Goal: Book appointment/travel/reservation

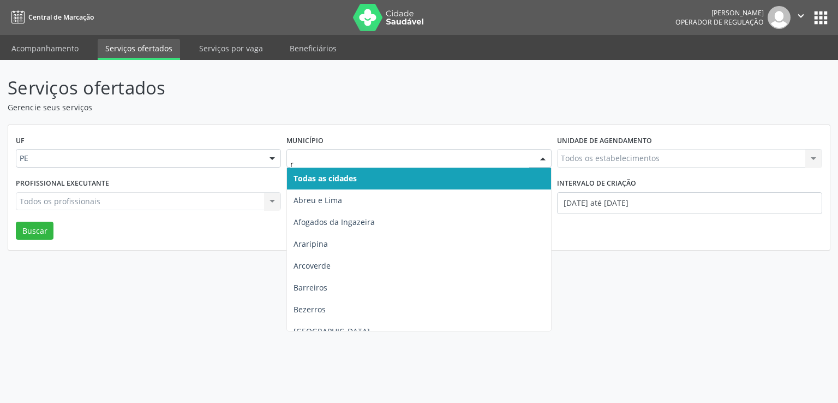
type input "re"
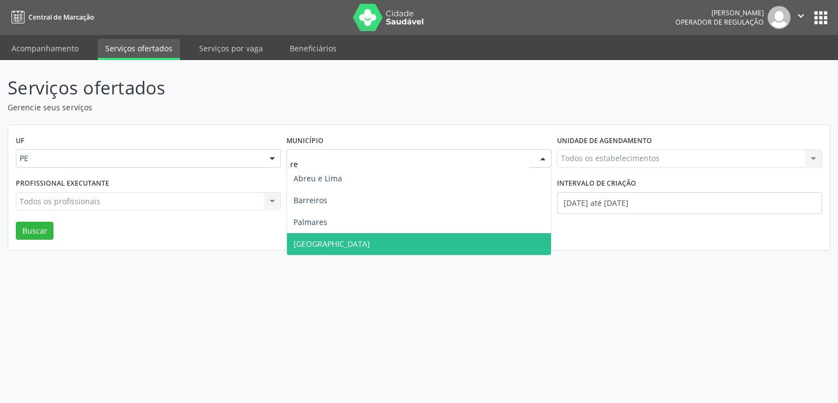
click at [329, 247] on span "[GEOGRAPHIC_DATA]" at bounding box center [419, 244] width 264 height 22
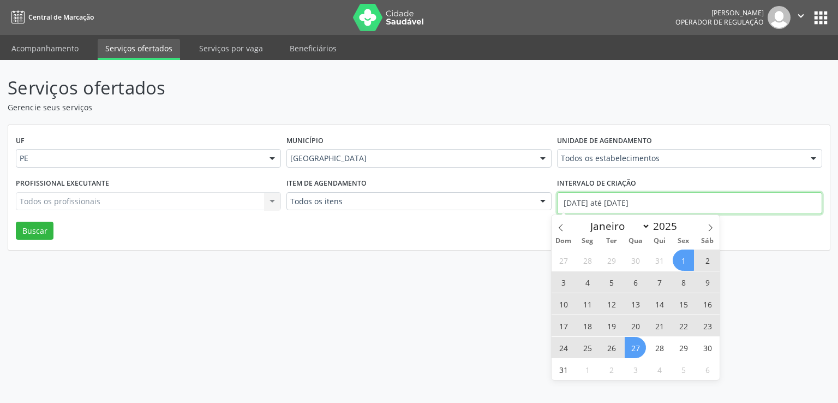
click at [639, 200] on input "[DATE] até [DATE]" at bounding box center [689, 203] width 265 height 22
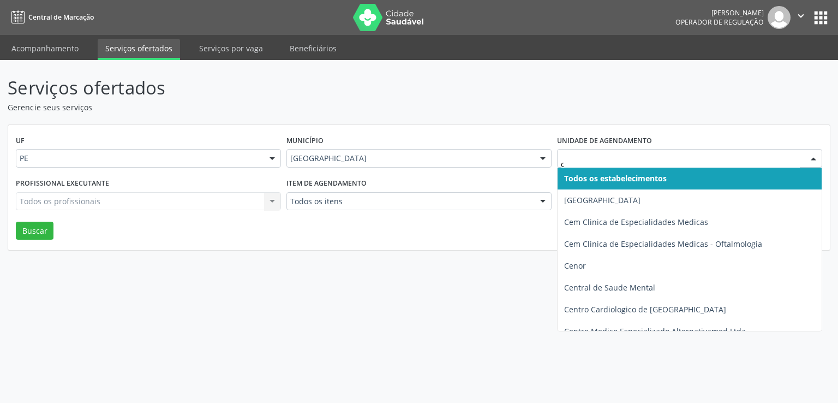
type input "ce"
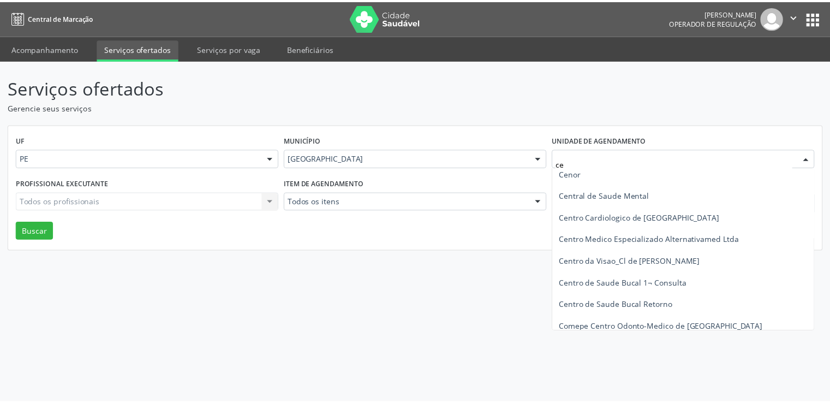
scroll to position [70, 0]
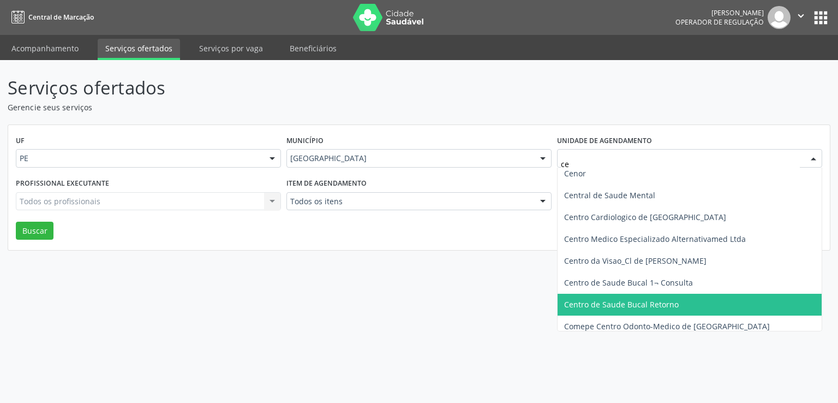
click at [674, 297] on span "Centro de Saude Bucal Retorno" at bounding box center [689, 304] width 264 height 22
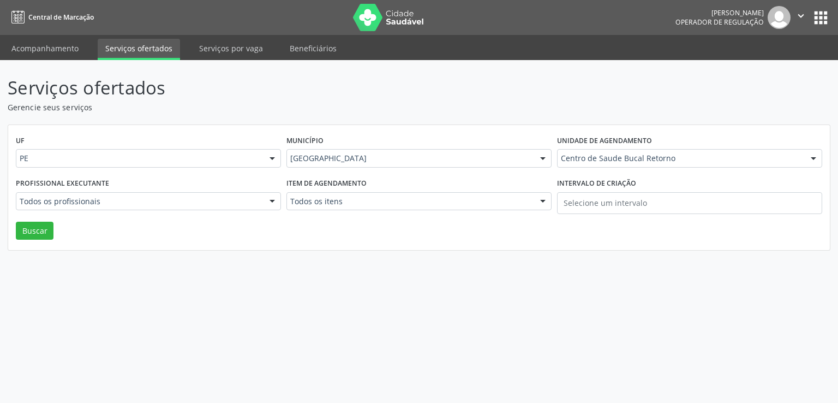
click at [262, 203] on div "Todos os profissionais" at bounding box center [148, 201] width 265 height 19
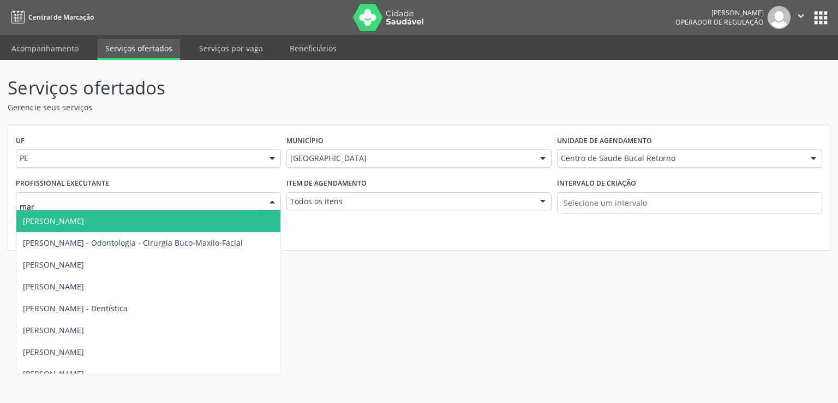
type input "marc"
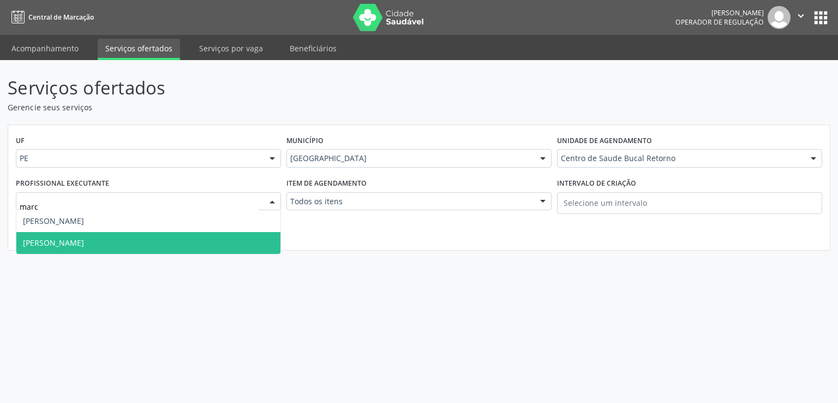
click at [224, 248] on span "[PERSON_NAME]" at bounding box center [148, 243] width 264 height 22
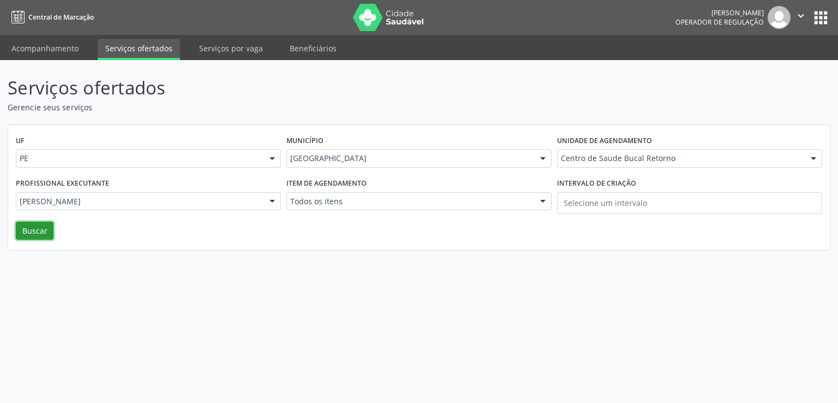
click at [39, 231] on button "Buscar" at bounding box center [35, 230] width 38 height 19
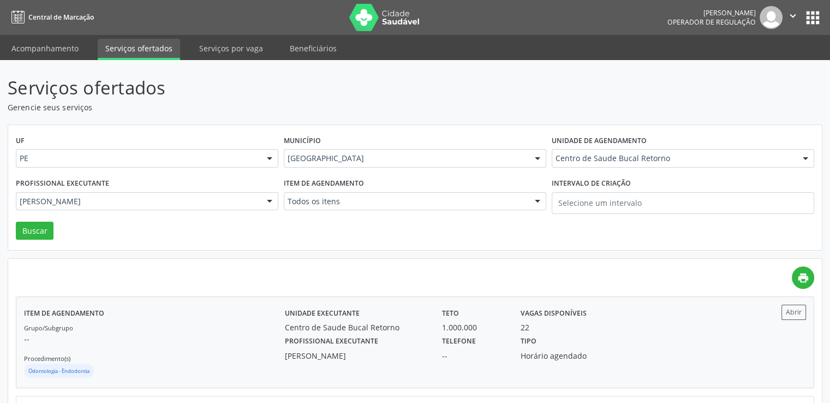
click at [566, 328] on div "22" at bounding box center [571, 326] width 103 height 11
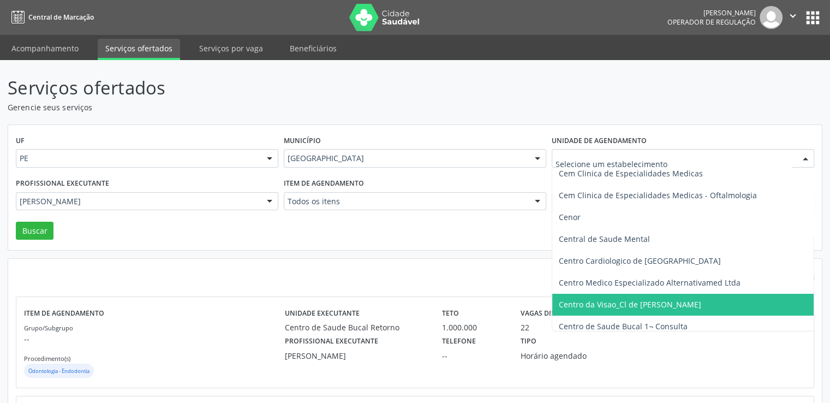
click at [635, 151] on div at bounding box center [682, 158] width 262 height 19
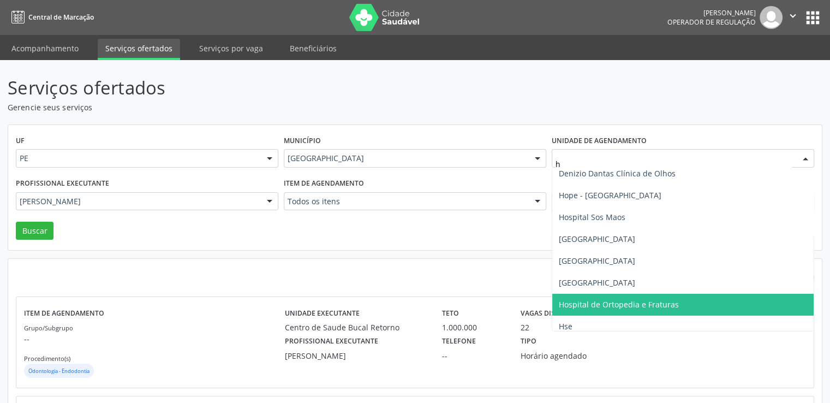
type input "hs"
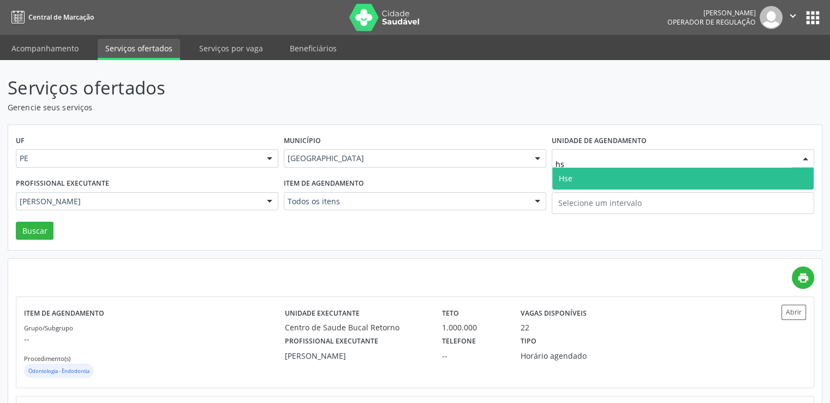
click at [622, 179] on span "Hse" at bounding box center [682, 178] width 261 height 22
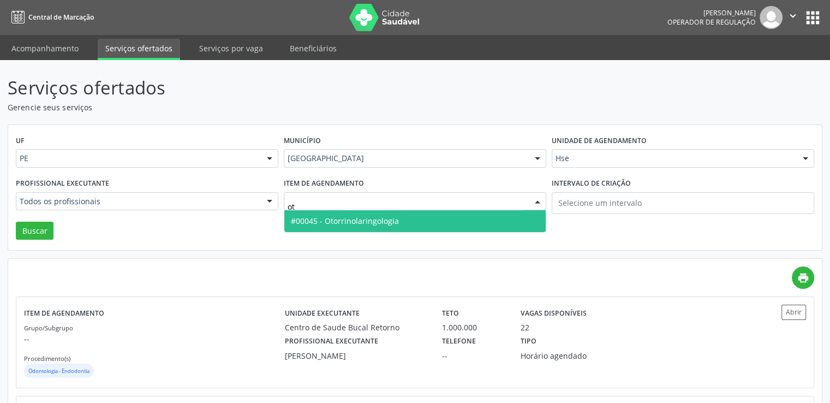
type input "oto"
click at [394, 218] on span "#00045 - Otorrinolaringologia" at bounding box center [345, 220] width 108 height 10
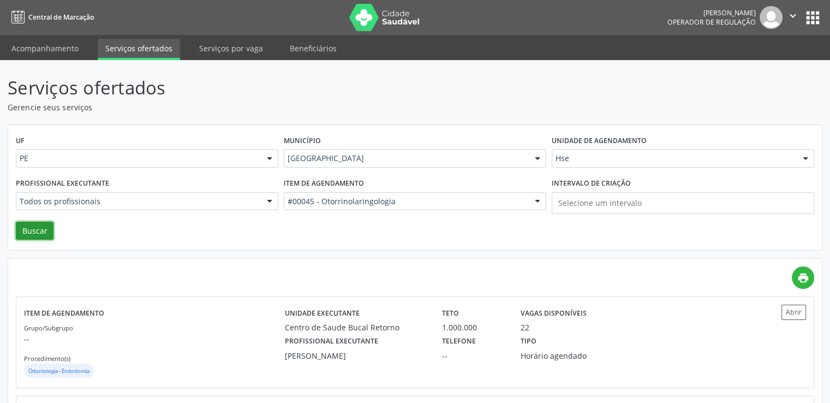
click at [28, 229] on button "Buscar" at bounding box center [35, 230] width 38 height 19
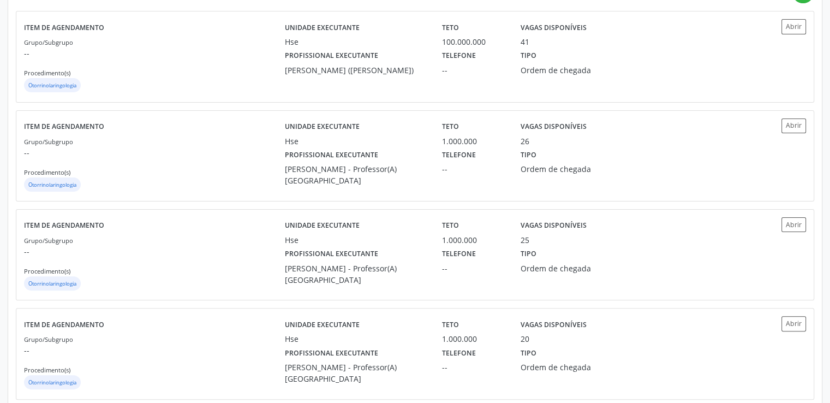
scroll to position [293, 0]
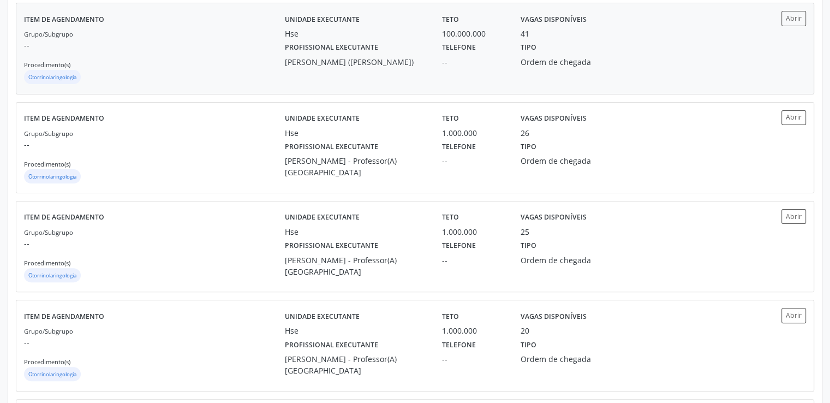
click at [649, 58] on div "Profissional executante [PERSON_NAME] ([PERSON_NAME]) Telefone -- Tipo Ordem de…" at bounding box center [512, 53] width 471 height 28
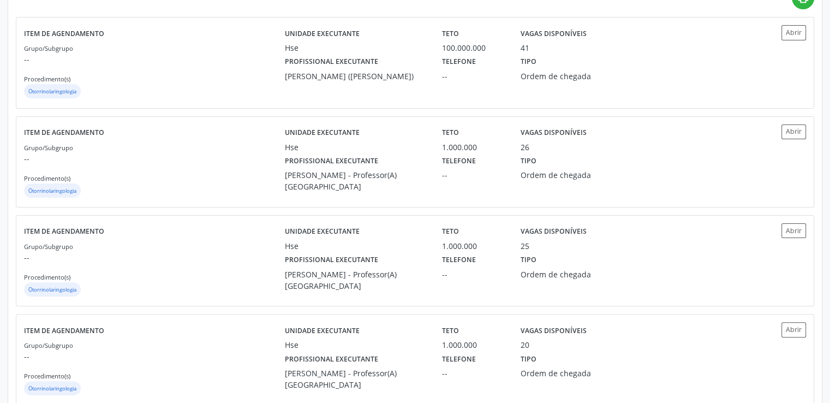
scroll to position [0, 0]
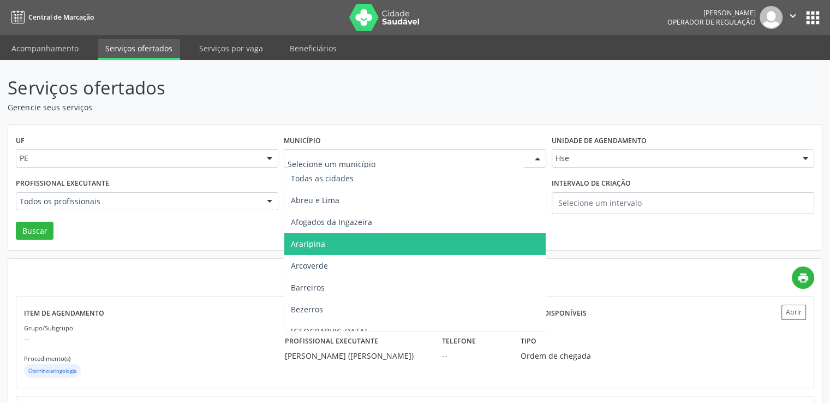
drag, startPoint x: 377, startPoint y: 163, endPoint x: 610, endPoint y: 158, distance: 232.9
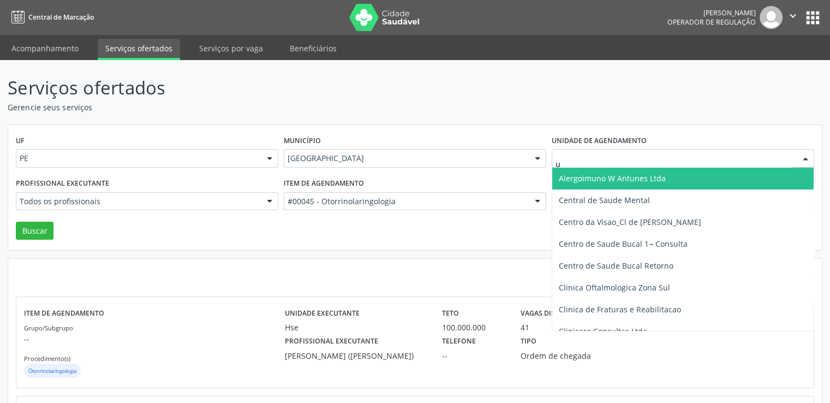
type input "us"
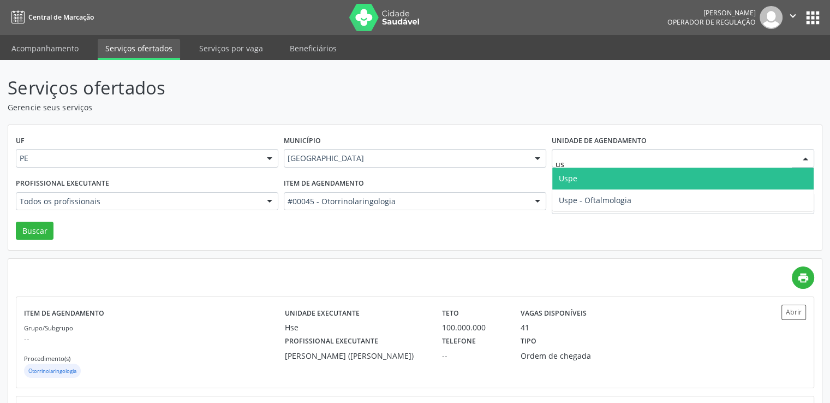
click at [598, 175] on span "Uspe" at bounding box center [682, 178] width 261 height 22
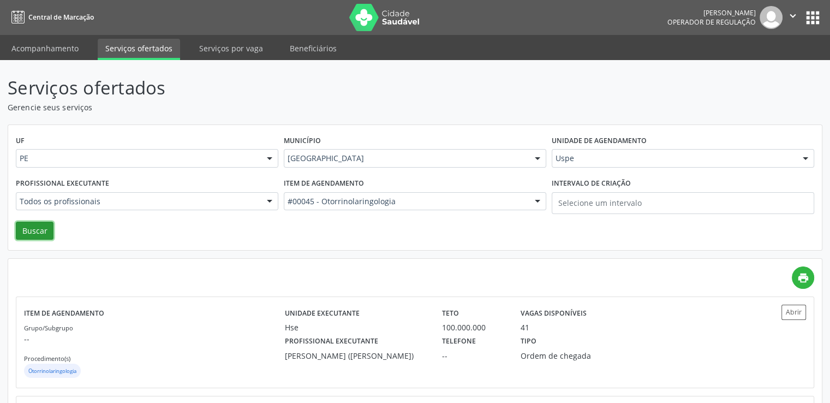
click at [33, 225] on button "Buscar" at bounding box center [35, 230] width 38 height 19
click at [609, 337] on div "Tipo Ordem de chegada" at bounding box center [572, 347] width 118 height 28
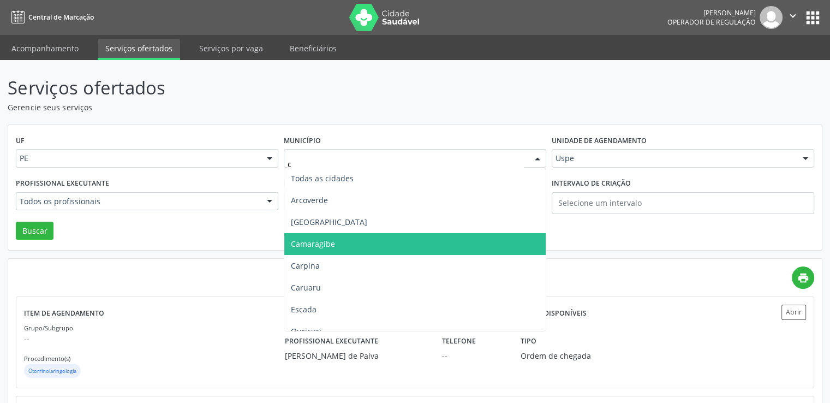
type input "ca"
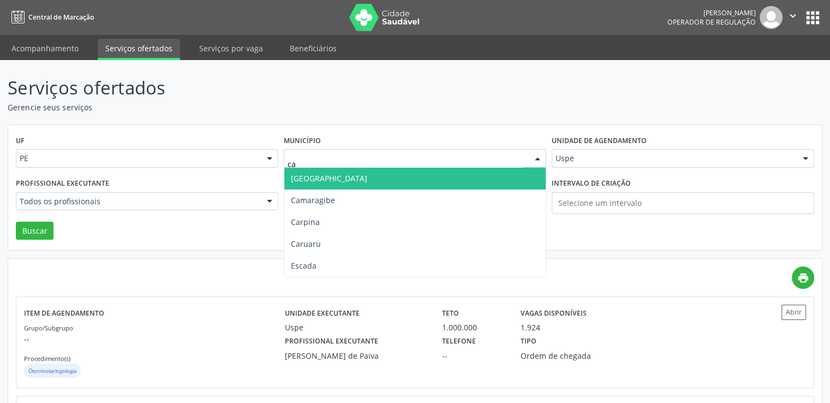
click at [426, 181] on span "[GEOGRAPHIC_DATA]" at bounding box center [414, 178] width 261 height 22
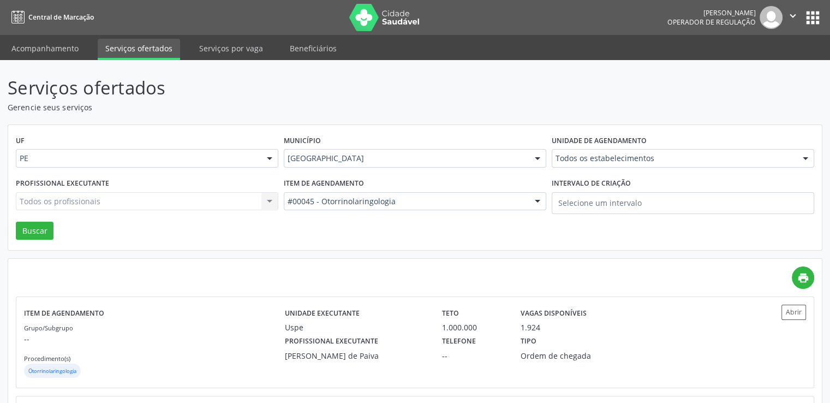
click at [581, 148] on label "Unidade de agendamento" at bounding box center [598, 141] width 95 height 17
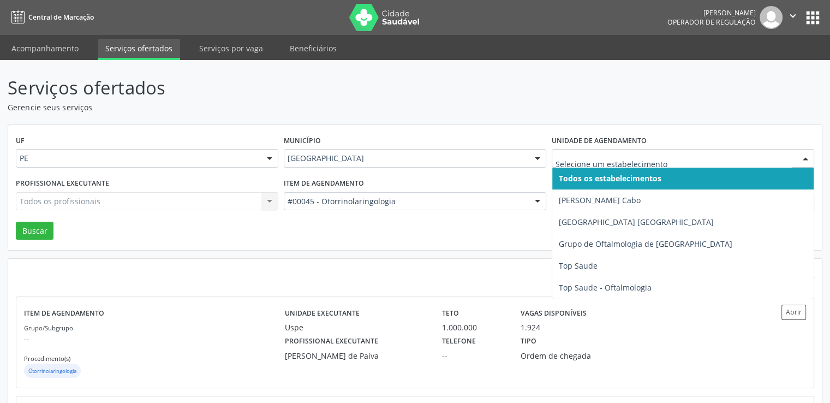
click at [584, 152] on div at bounding box center [682, 158] width 262 height 19
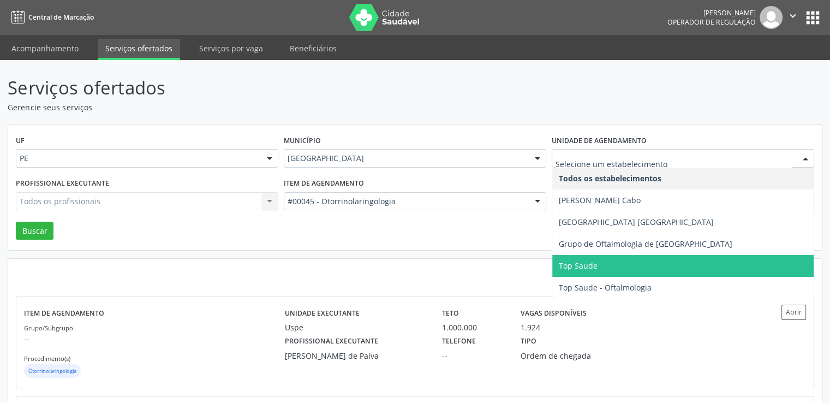
click at [592, 268] on span "Top Saude" at bounding box center [577, 265] width 39 height 10
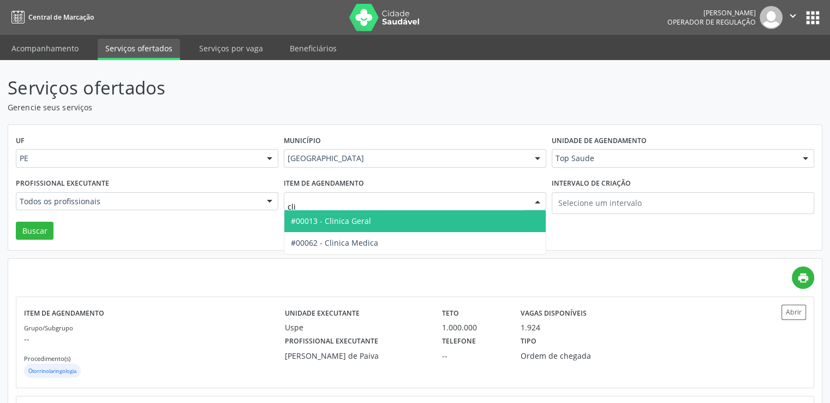
click at [397, 218] on span "#00013 - Clinica Geral" at bounding box center [414, 221] width 261 height 22
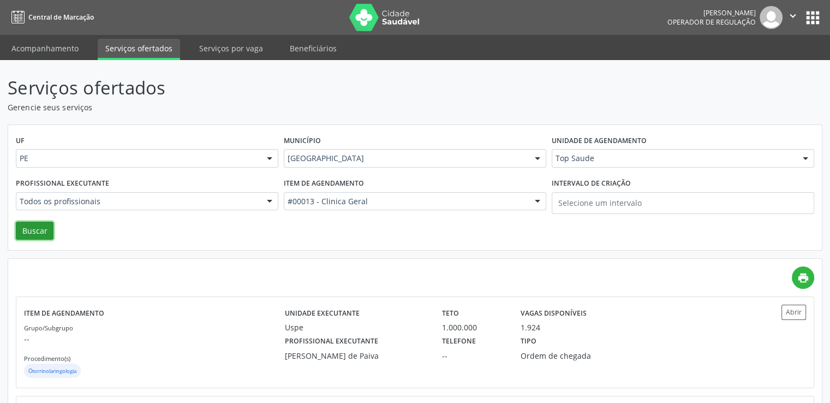
click at [43, 232] on button "Buscar" at bounding box center [35, 230] width 38 height 19
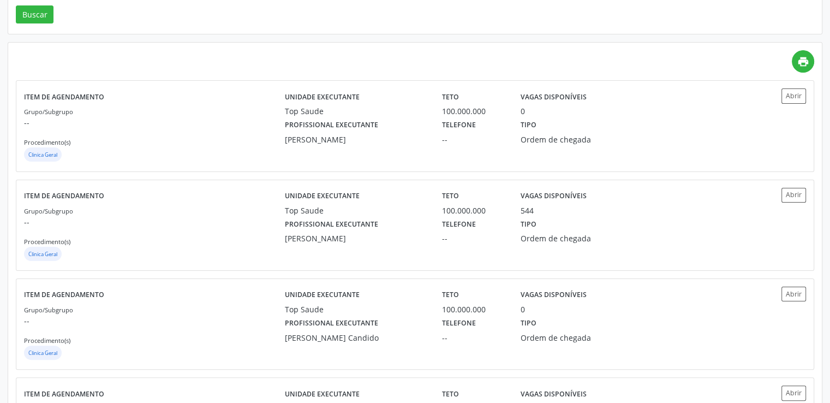
scroll to position [217, 0]
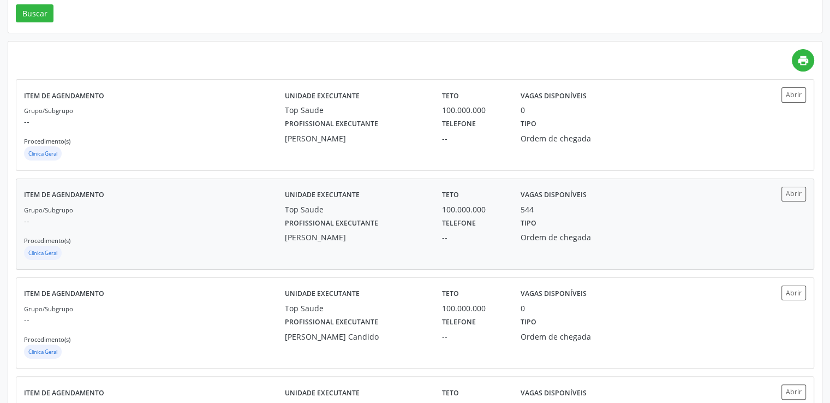
click at [621, 209] on div "544" at bounding box center [571, 208] width 103 height 11
click at [829, 63] on div "Serviços ofertados Gerencie seus serviços UF PE PE Nenhum resultado encontrado …" at bounding box center [415, 315] width 830 height 945
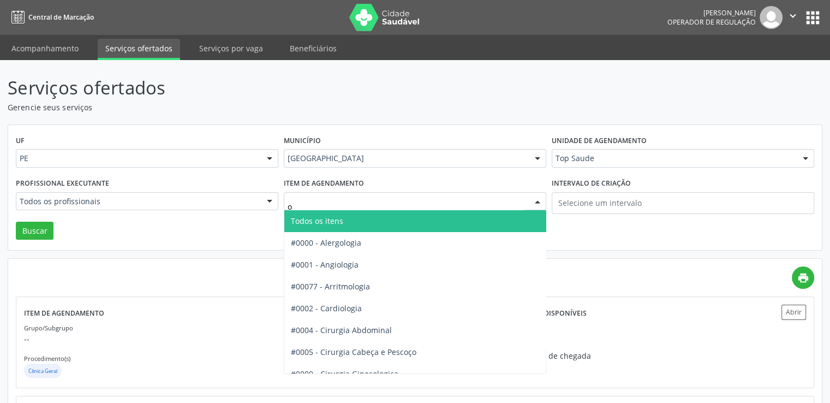
type input "of"
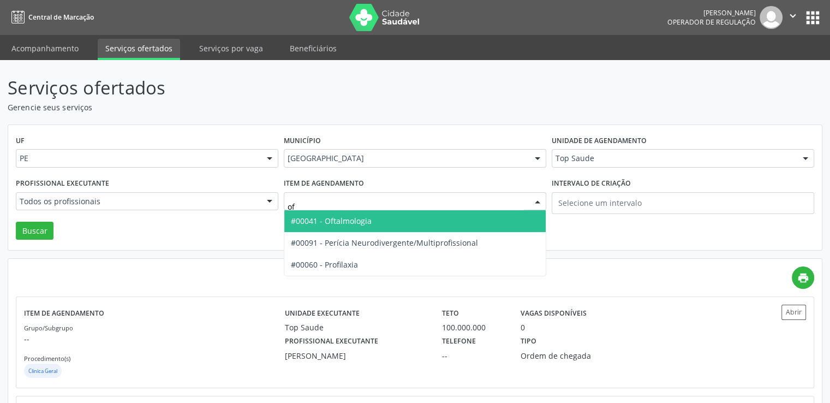
click at [349, 219] on span "#00041 - Oftalmologia" at bounding box center [331, 220] width 81 height 10
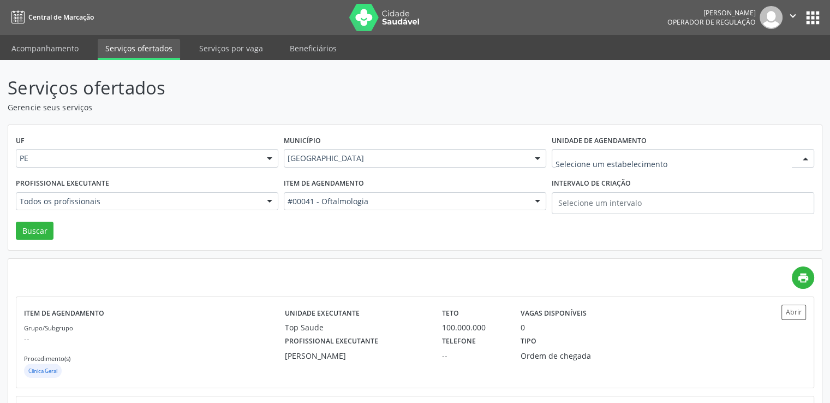
click at [587, 165] on div at bounding box center [682, 158] width 262 height 19
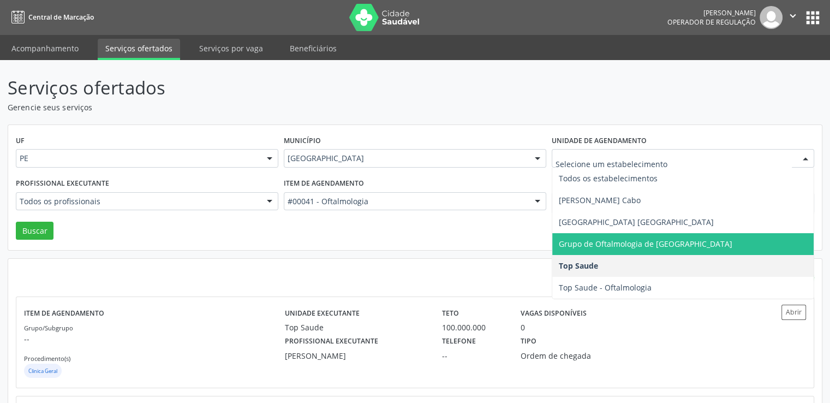
click at [657, 240] on span "Grupo de Oftalmologia de [GEOGRAPHIC_DATA]" at bounding box center [644, 243] width 173 height 10
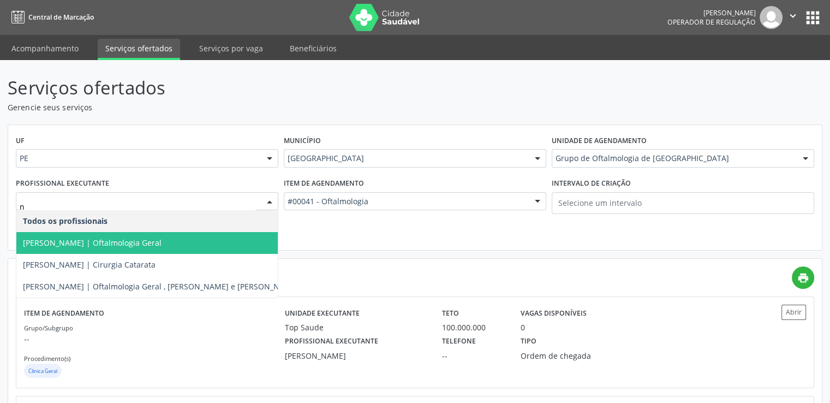
type input "na"
click at [144, 239] on span "[PERSON_NAME] | Cirurgia Catarata" at bounding box center [89, 242] width 133 height 10
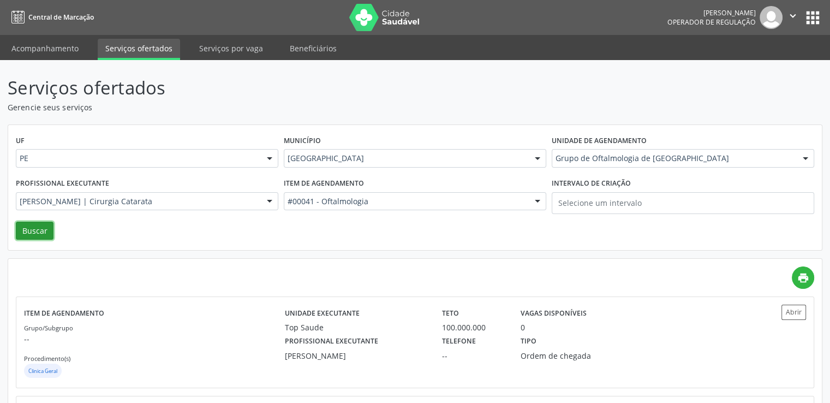
click at [40, 234] on button "Buscar" at bounding box center [35, 230] width 38 height 19
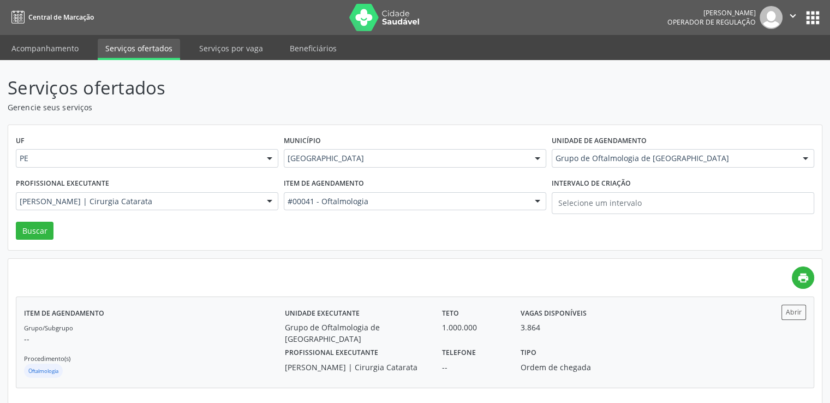
click at [639, 346] on div "Profissional executante [PERSON_NAME] | Cirurgia Catarata Telefone -- Tipo Orde…" at bounding box center [512, 358] width 471 height 28
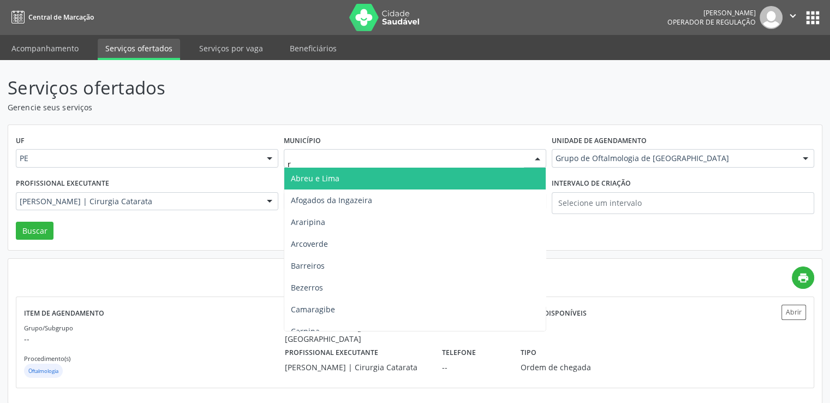
type input "re"
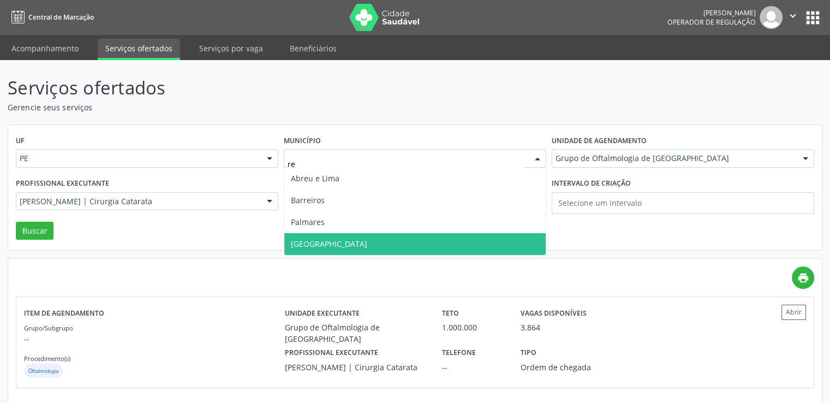
click at [355, 245] on span "[GEOGRAPHIC_DATA]" at bounding box center [414, 244] width 261 height 22
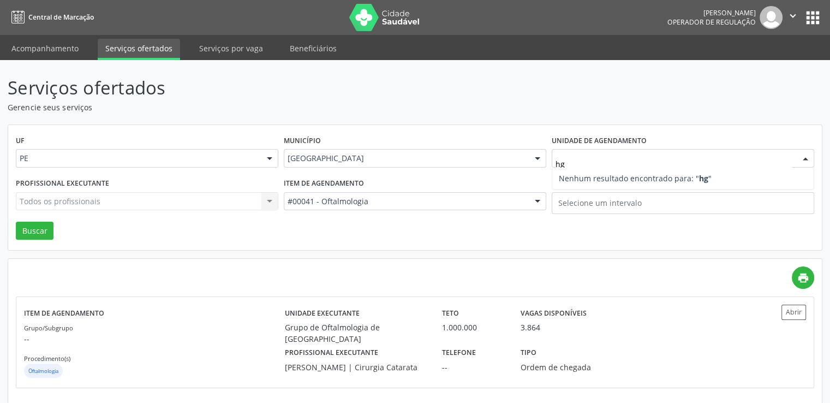
type input "h"
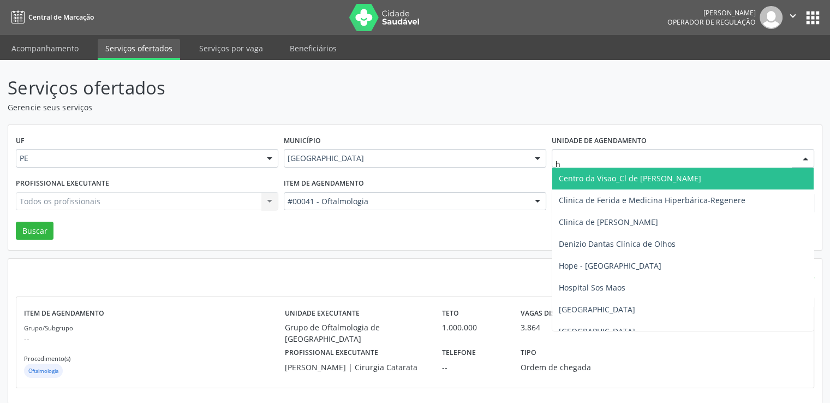
type input "hs"
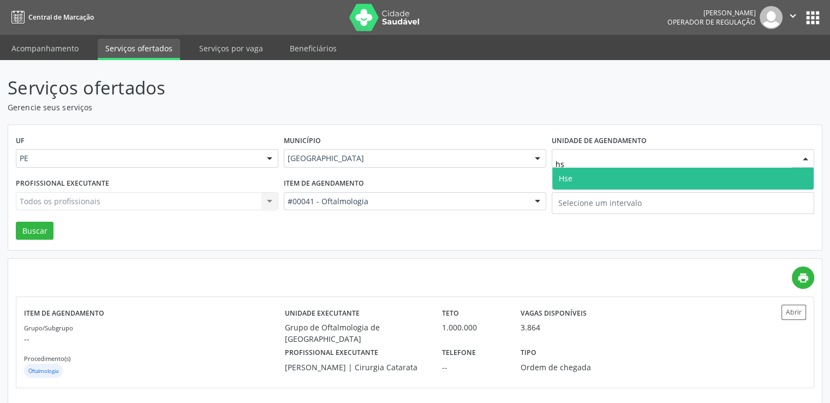
click at [601, 179] on span "Hse" at bounding box center [682, 178] width 261 height 22
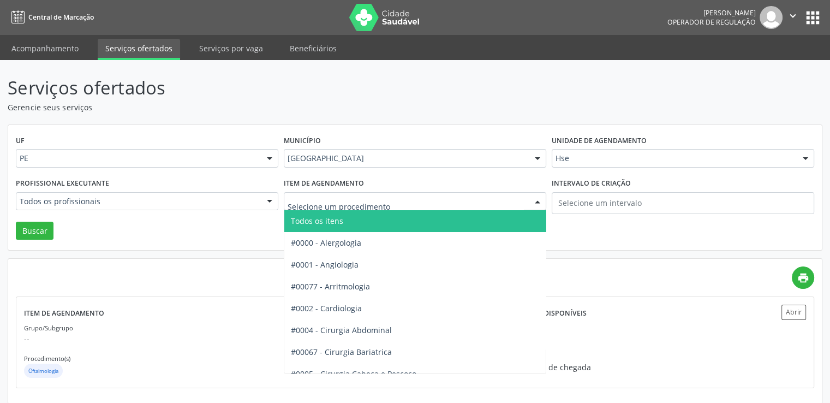
click at [492, 222] on span "Todos os itens" at bounding box center [435, 221] width 302 height 22
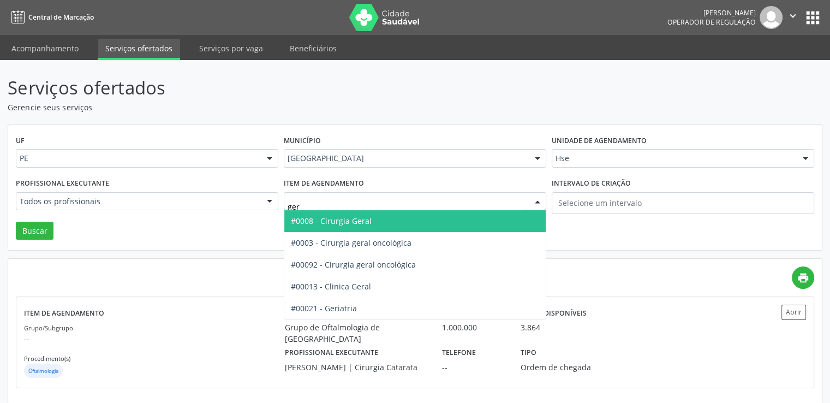
type input "geri"
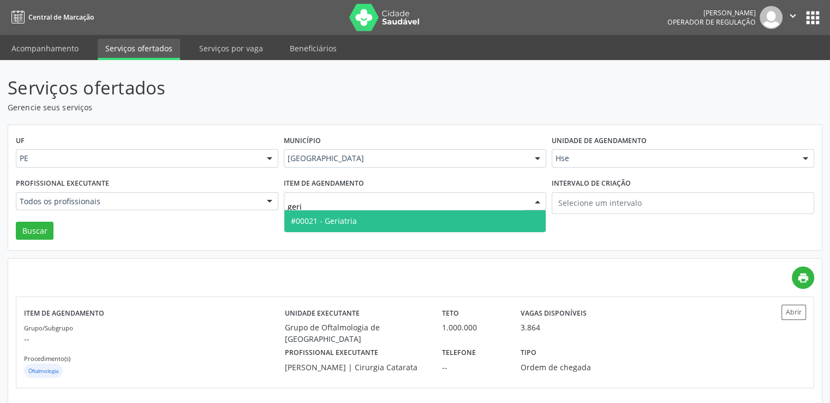
click at [336, 221] on span "#00021 - Geriatria" at bounding box center [324, 220] width 66 height 10
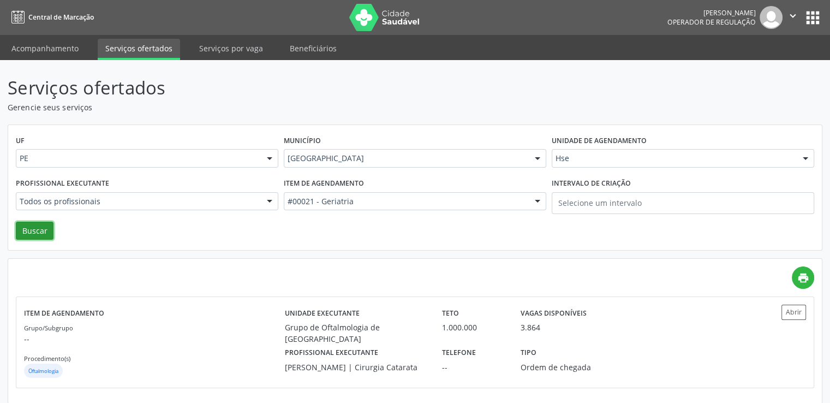
click at [31, 227] on button "Buscar" at bounding box center [35, 230] width 38 height 19
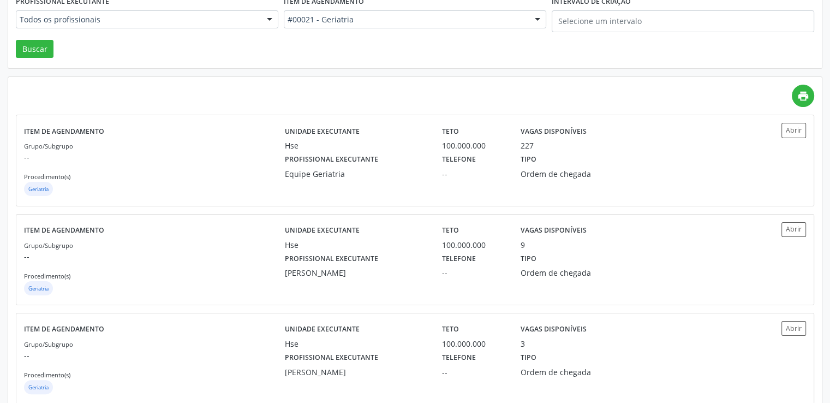
scroll to position [180, 0]
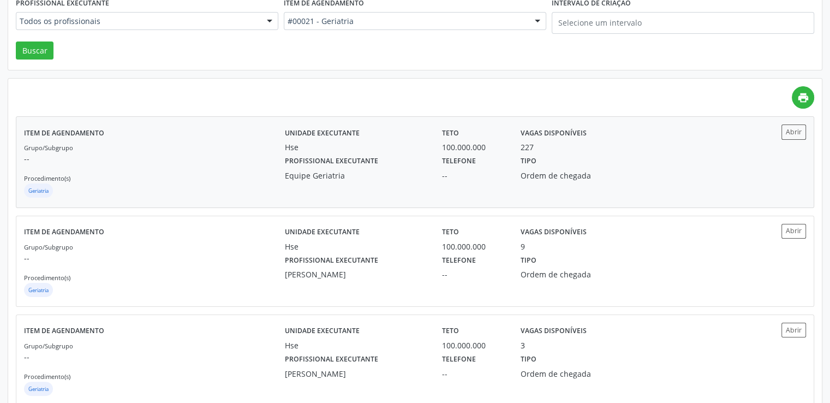
click at [564, 162] on div "Tipo Ordem de chegada" at bounding box center [572, 167] width 118 height 28
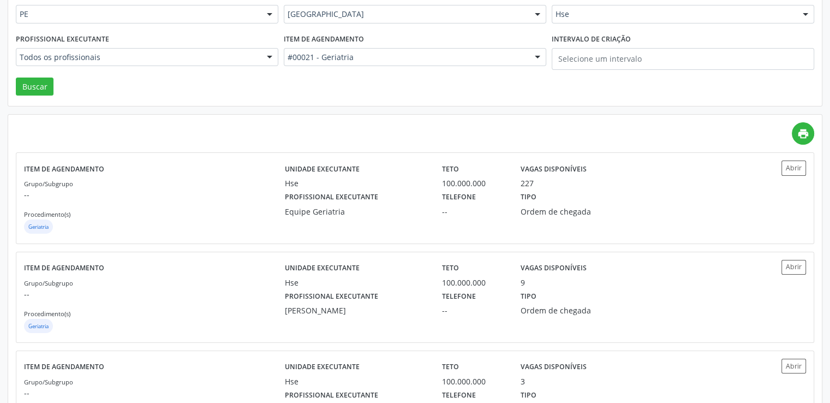
scroll to position [0, 0]
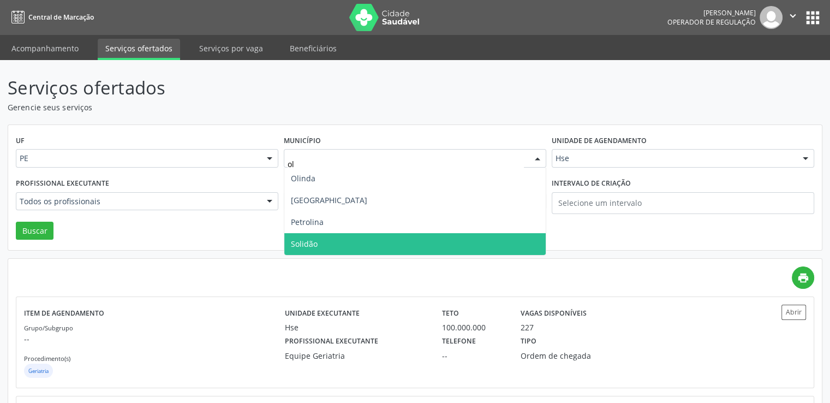
type input "oli"
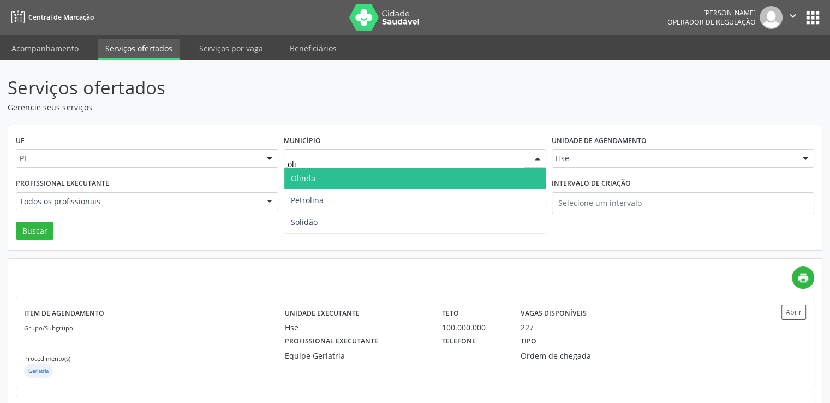
click at [404, 172] on span "Olinda" at bounding box center [414, 178] width 261 height 22
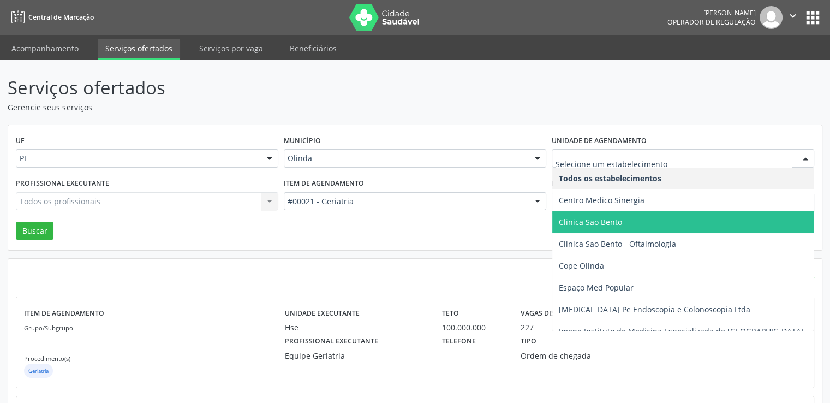
click at [614, 232] on span "Clinica Sao Bento" at bounding box center [682, 222] width 261 height 22
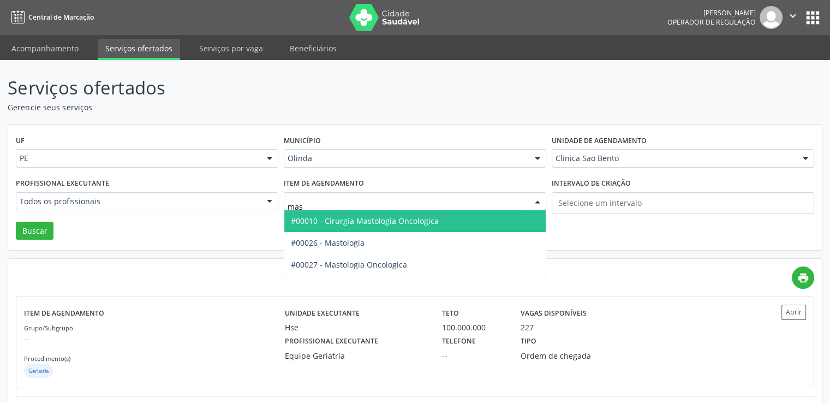
type input "mast"
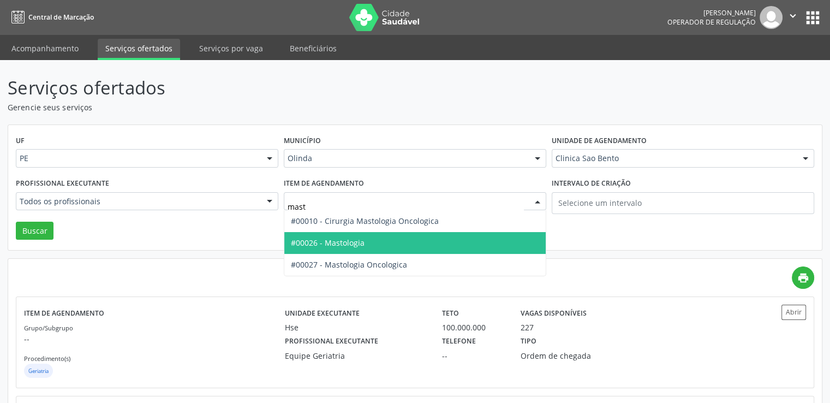
click at [416, 241] on span "#00026 - Mastologia" at bounding box center [414, 243] width 261 height 22
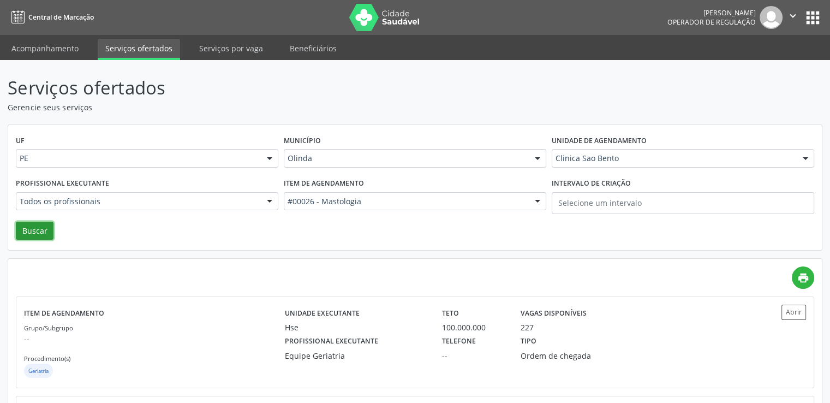
click at [41, 230] on button "Buscar" at bounding box center [35, 230] width 38 height 19
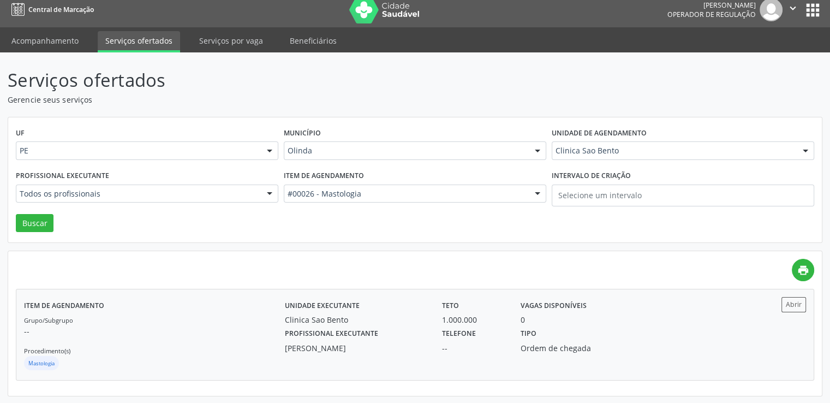
click at [563, 316] on div "0" at bounding box center [571, 319] width 103 height 11
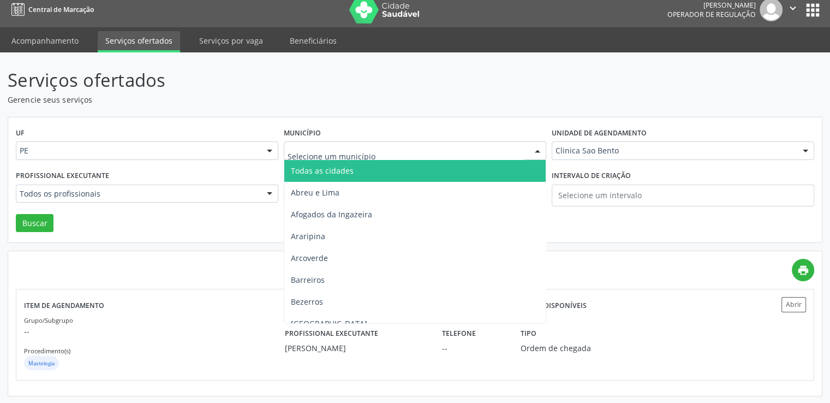
type input "r"
type input "re"
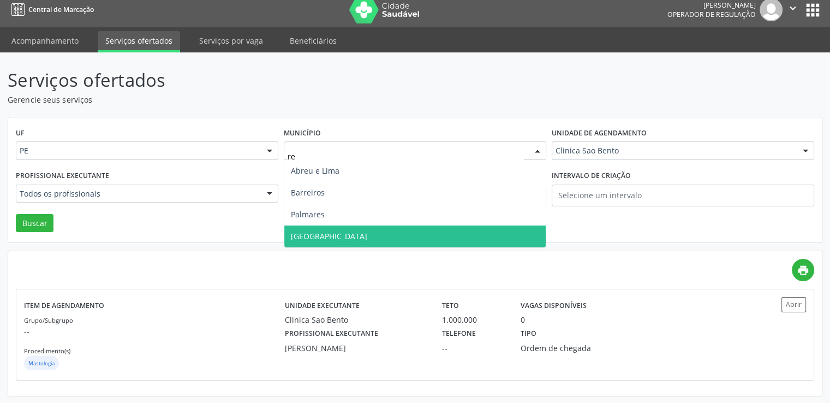
click at [358, 241] on span "[GEOGRAPHIC_DATA]" at bounding box center [414, 236] width 261 height 22
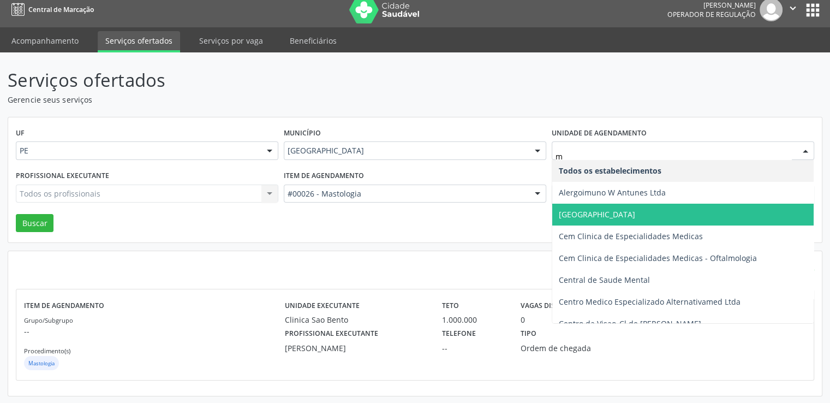
type input "ma"
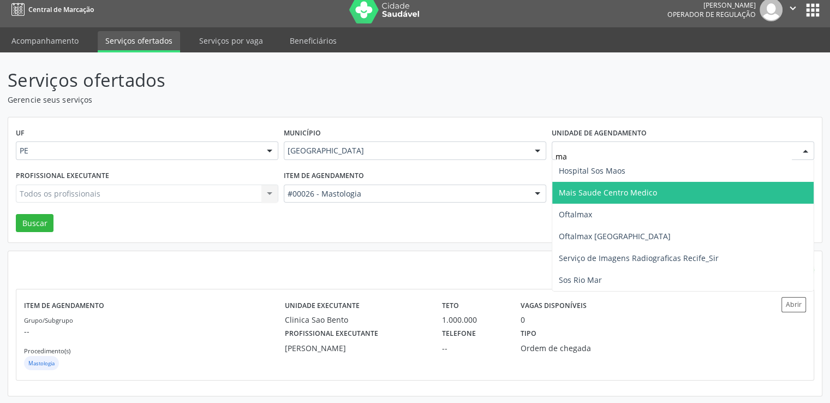
click at [607, 185] on span "Mais Saude Centro Medico" at bounding box center [682, 193] width 261 height 22
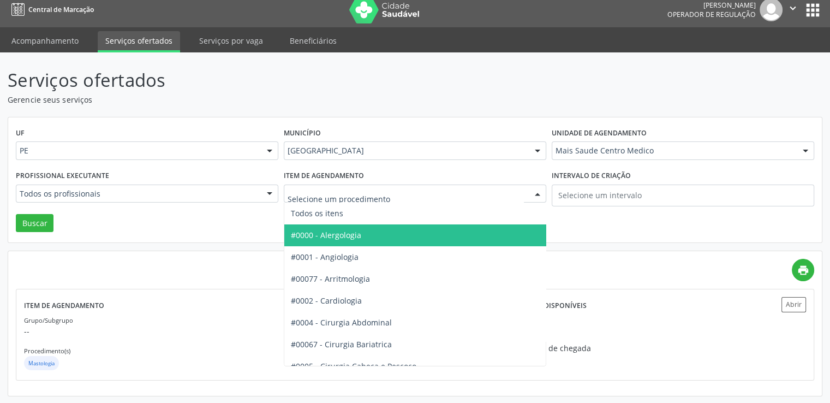
click at [336, 199] on div at bounding box center [415, 193] width 262 height 19
type input "gin"
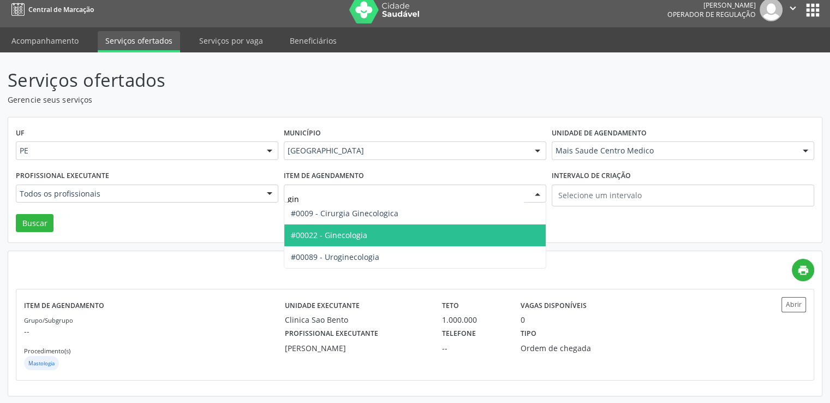
click at [364, 234] on span "#00022 - Ginecologia" at bounding box center [329, 235] width 76 height 10
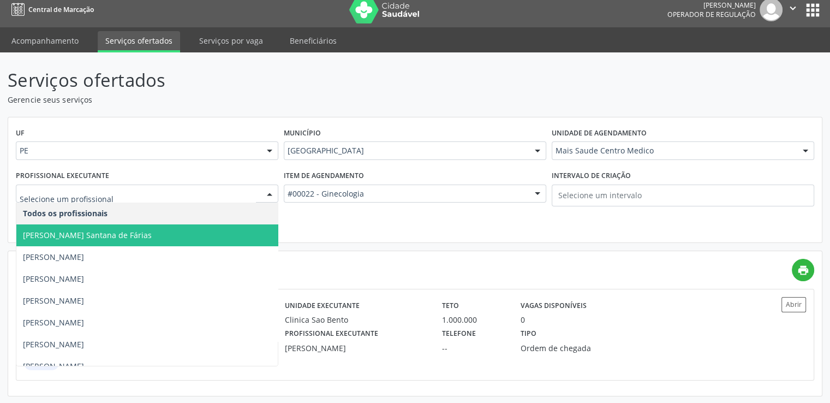
type input "k"
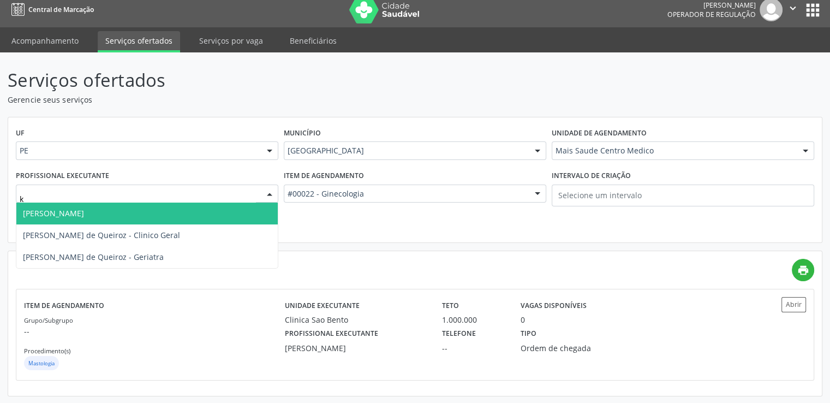
click at [195, 213] on span "[PERSON_NAME]" at bounding box center [146, 213] width 261 height 22
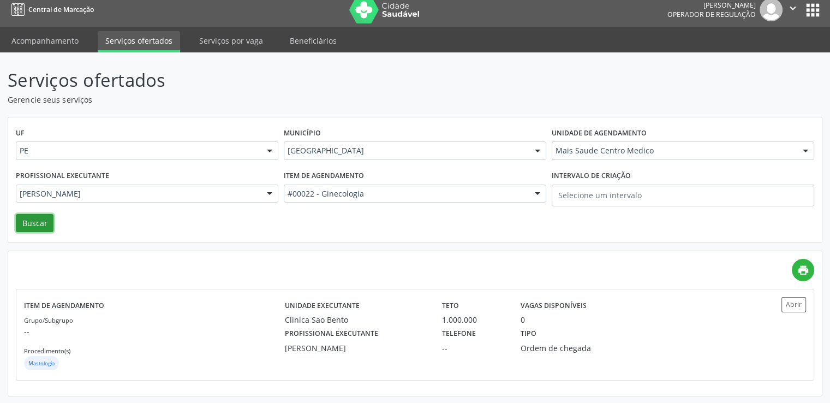
click at [35, 226] on button "Buscar" at bounding box center [35, 223] width 38 height 19
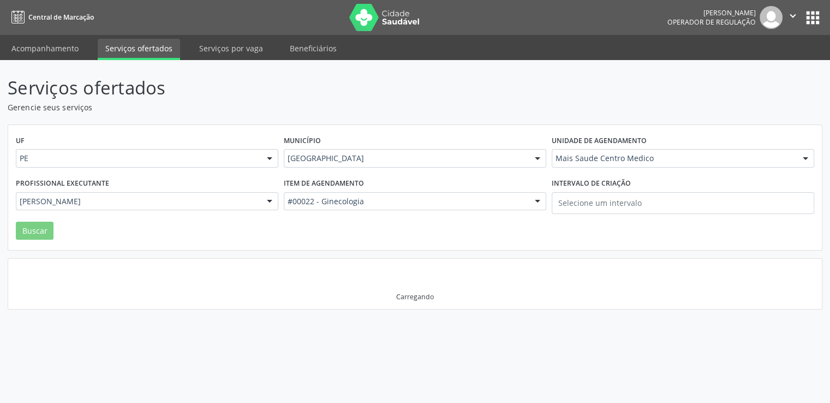
scroll to position [0, 0]
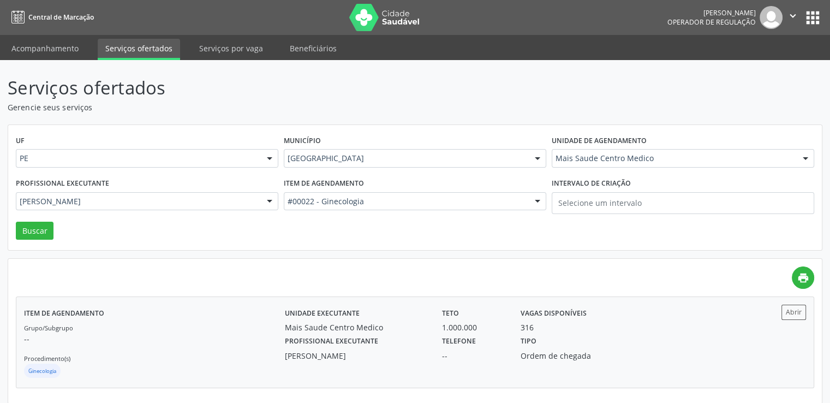
click at [459, 345] on label "Telefone" at bounding box center [459, 341] width 34 height 17
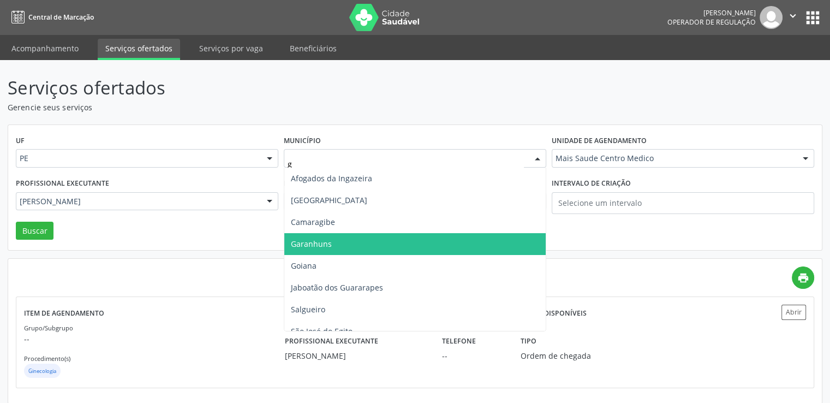
type input "ga"
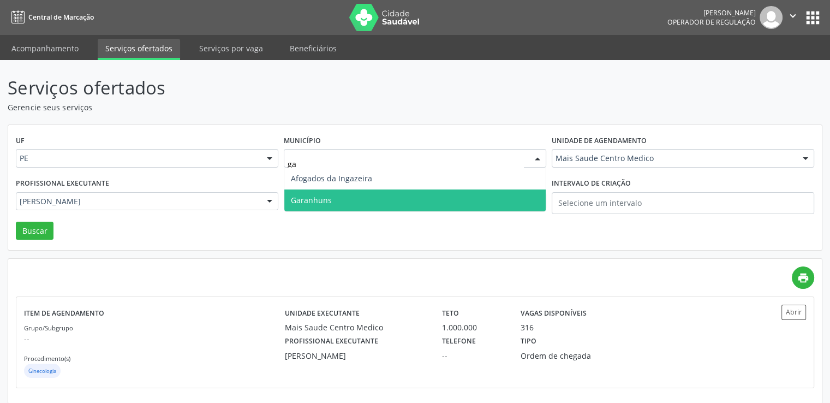
click at [387, 193] on span "Garanhuns" at bounding box center [414, 200] width 261 height 22
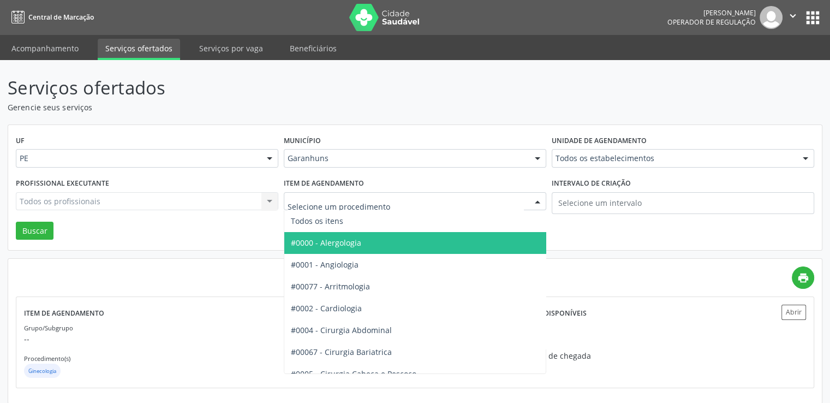
click at [362, 194] on div at bounding box center [415, 201] width 262 height 19
type input "of"
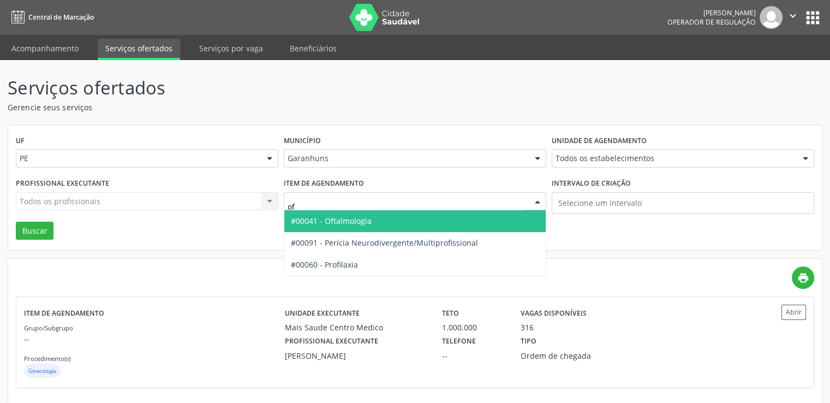
click at [356, 225] on span "#00041 - Oftalmologia" at bounding box center [331, 220] width 81 height 10
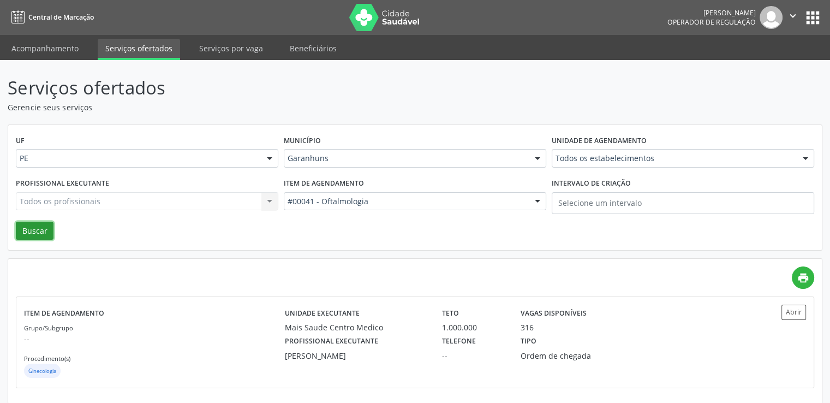
click at [42, 223] on button "Buscar" at bounding box center [35, 230] width 38 height 19
click at [639, 353] on div "Profissional executante [PERSON_NAME] Telefone [PHONE_NUMBER] Tipo Ordem de che…" at bounding box center [512, 353] width 471 height 40
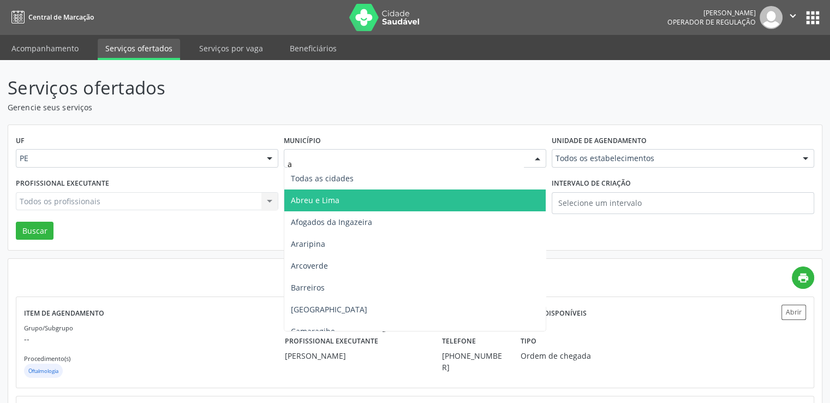
type input "ar"
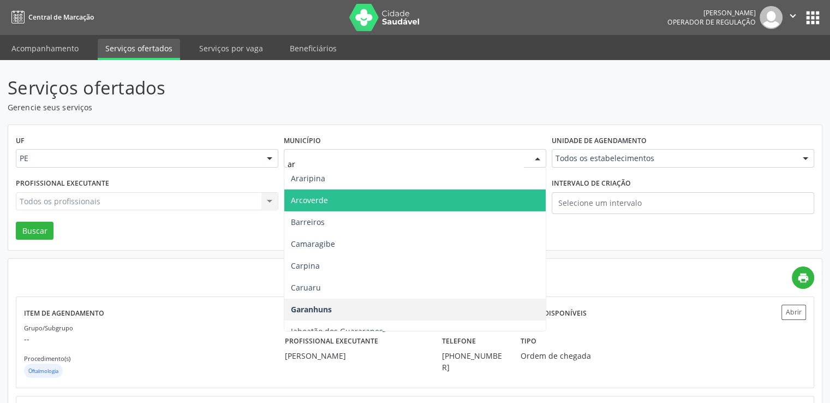
click at [332, 201] on span "Arcoverde" at bounding box center [414, 200] width 261 height 22
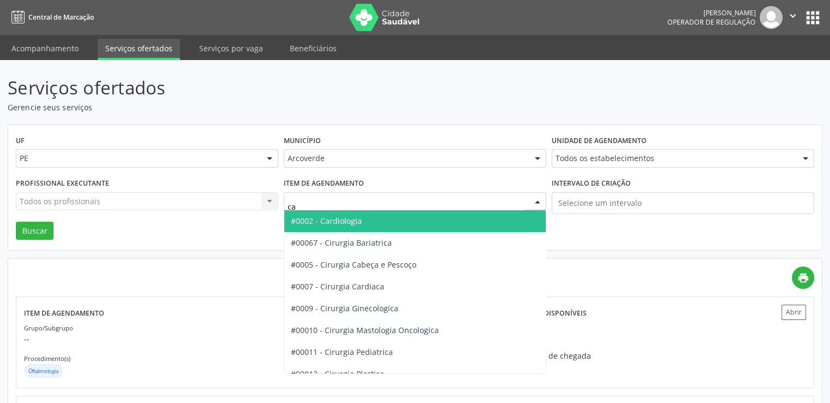
type input "car"
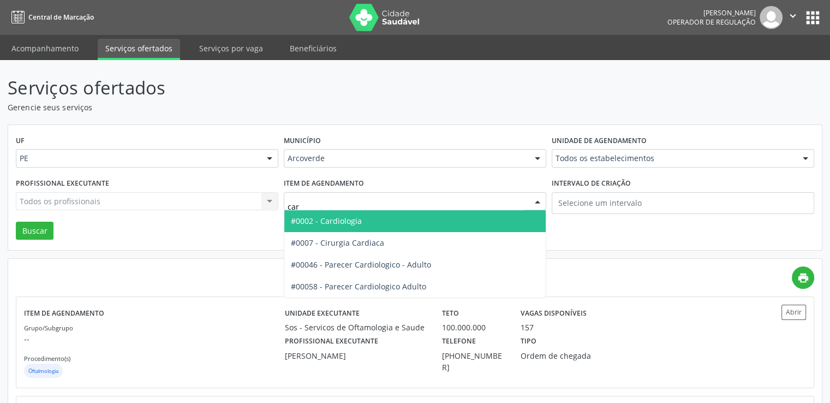
click at [338, 219] on span "#0002 - Cardiologia" at bounding box center [326, 220] width 71 height 10
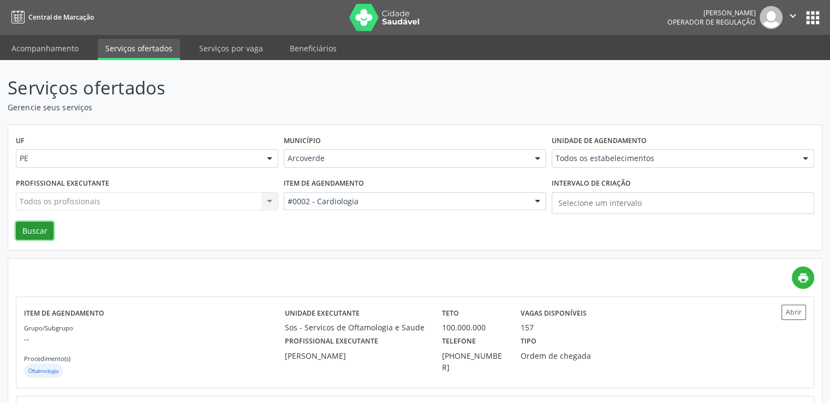
click at [44, 234] on button "Buscar" at bounding box center [35, 230] width 38 height 19
click at [555, 334] on div "Tipo Ordem de chegada" at bounding box center [572, 347] width 118 height 28
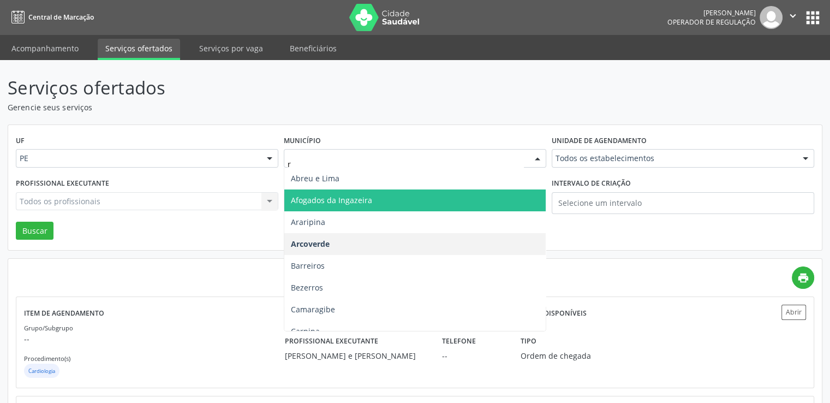
type input "re"
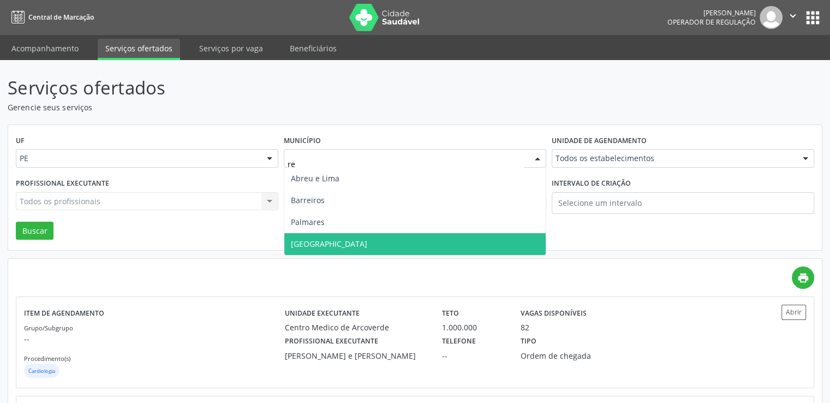
click at [362, 240] on span "[GEOGRAPHIC_DATA]" at bounding box center [414, 244] width 261 height 22
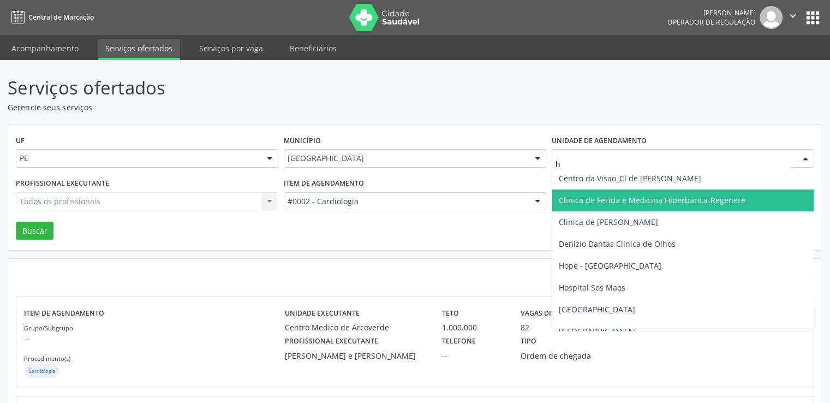
type input "hs"
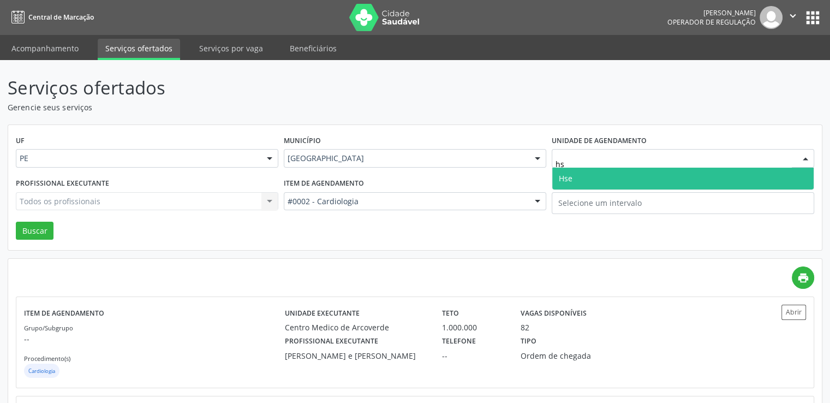
click at [591, 179] on span "Hse" at bounding box center [682, 178] width 261 height 22
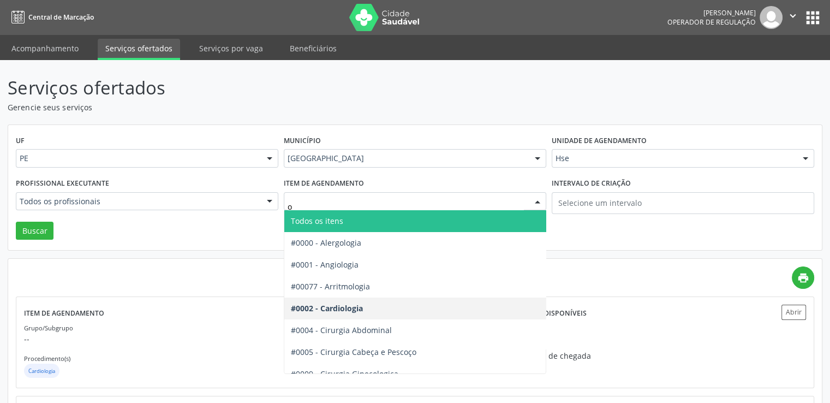
type input "or"
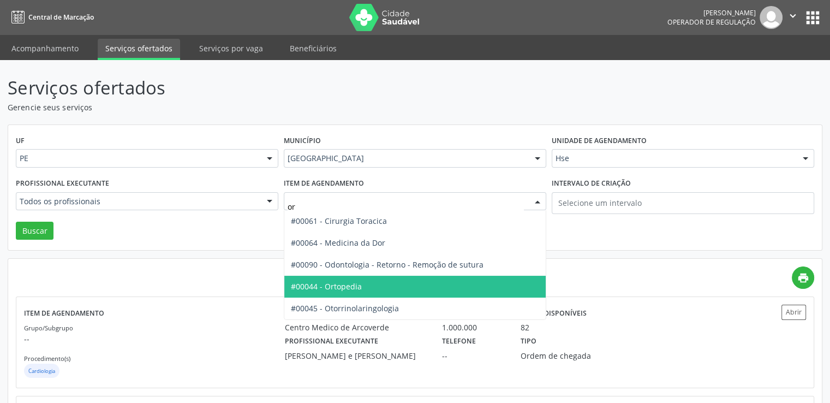
click at [367, 285] on span "#00044 - Ortopedia" at bounding box center [414, 286] width 261 height 22
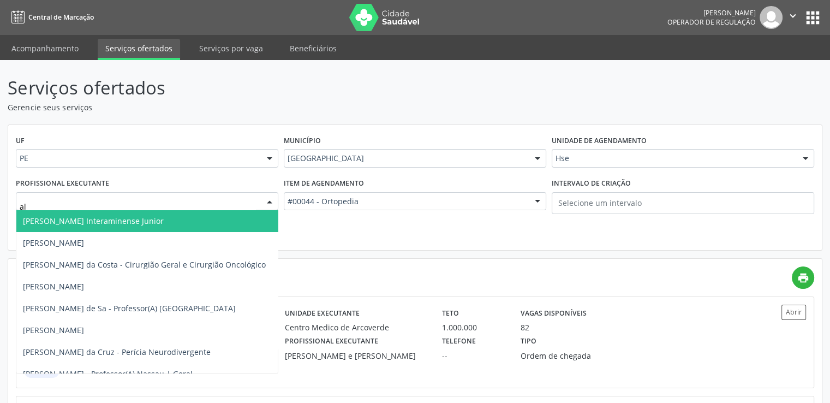
type input "ale"
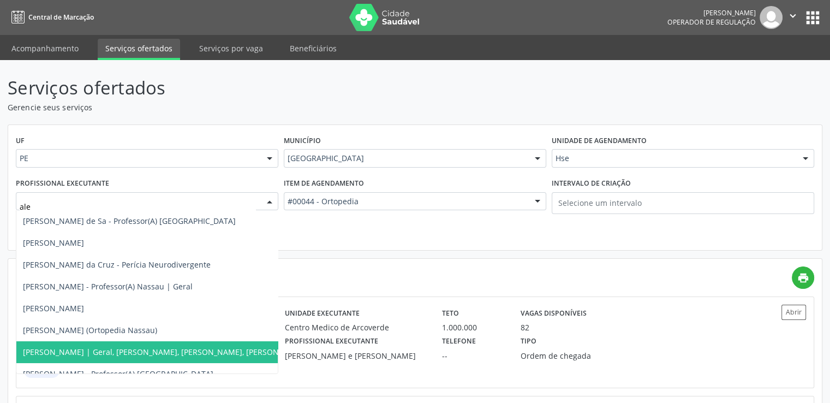
click at [180, 351] on span "[PERSON_NAME] | Geral, [PERSON_NAME], [PERSON_NAME], [PERSON_NAME] e [PERSON_NA…" at bounding box center [200, 351] width 354 height 10
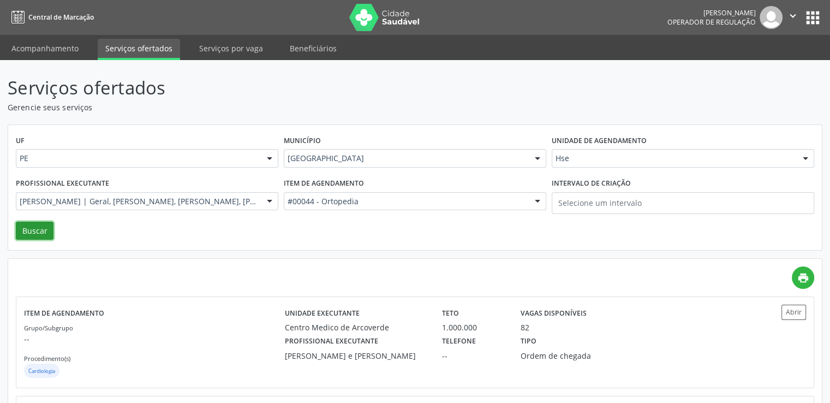
click at [46, 229] on button "Buscar" at bounding box center [35, 230] width 38 height 19
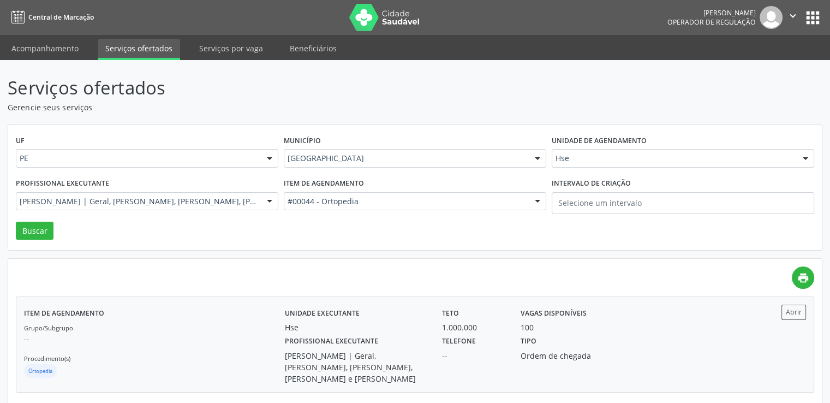
click at [498, 328] on div "1.000.000" at bounding box center [473, 326] width 63 height 11
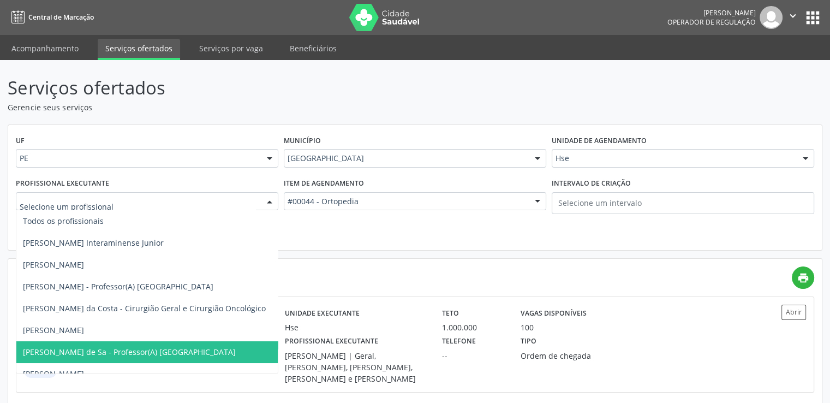
click at [266, 206] on div at bounding box center [269, 202] width 16 height 19
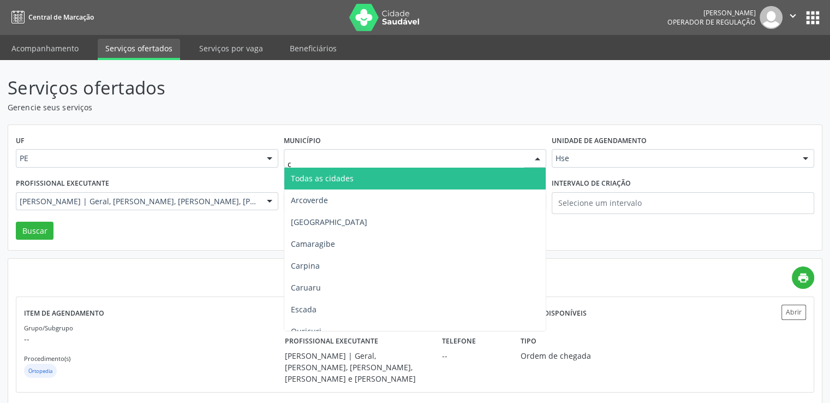
type input "ca"
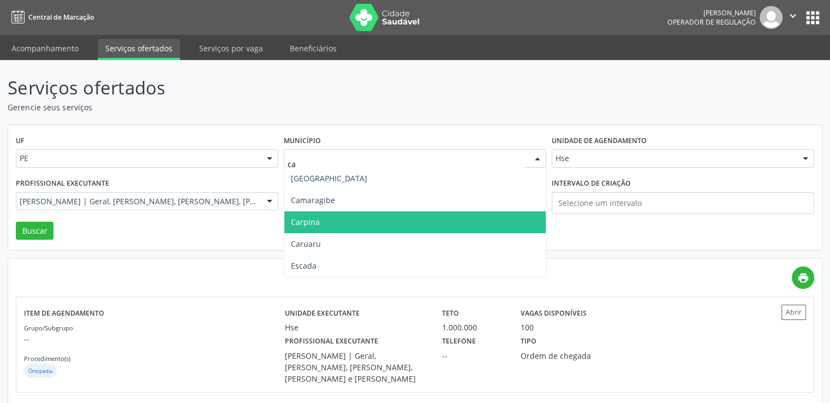
click at [328, 220] on span "Carpina" at bounding box center [414, 222] width 261 height 22
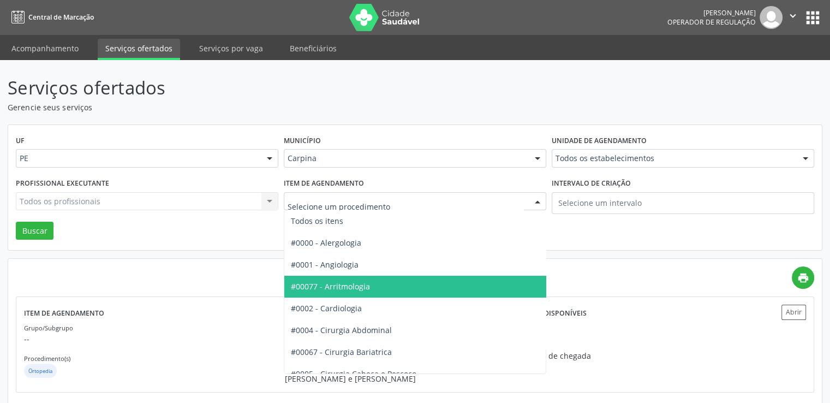
click at [386, 194] on div at bounding box center [415, 201] width 262 height 19
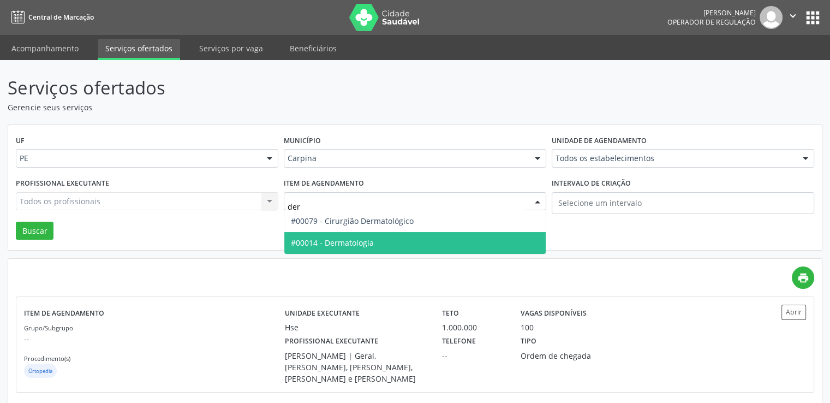
click at [373, 249] on span "#00014 - Dermatologia" at bounding box center [414, 243] width 261 height 22
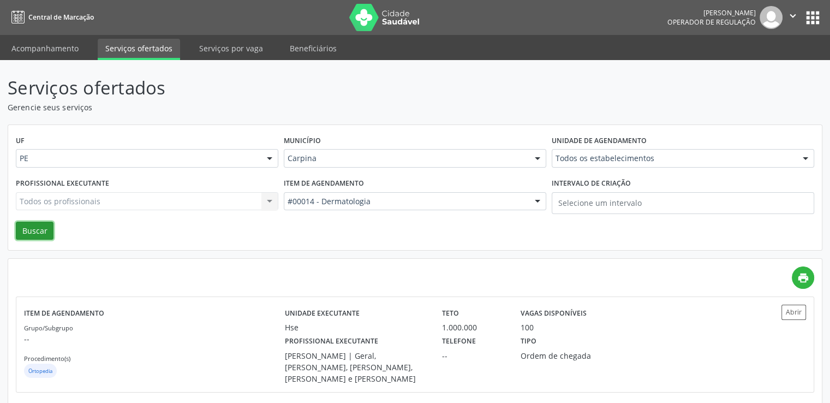
click at [27, 231] on button "Buscar" at bounding box center [35, 230] width 38 height 19
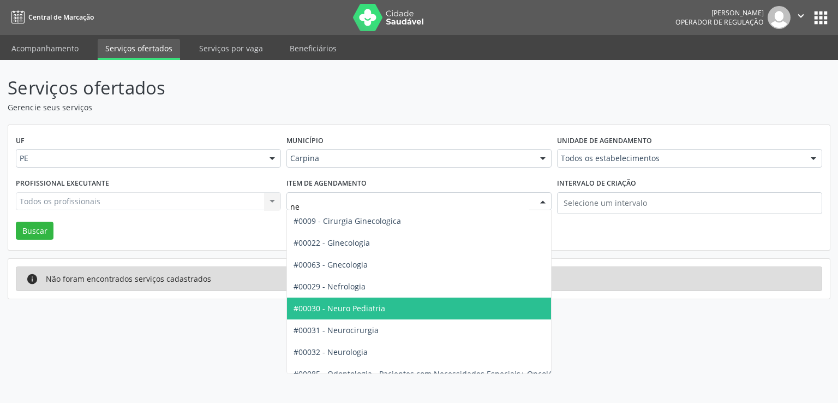
click at [412, 307] on span "#00030 - Neuro Pediatria" at bounding box center [432, 308] width 291 height 22
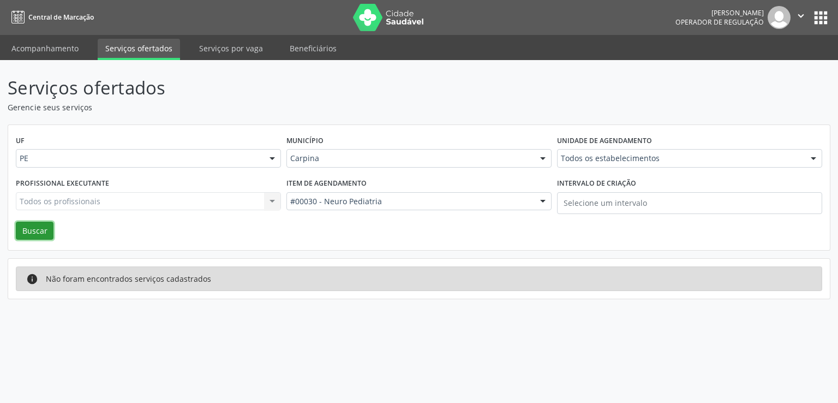
click at [39, 231] on button "Buscar" at bounding box center [35, 230] width 38 height 19
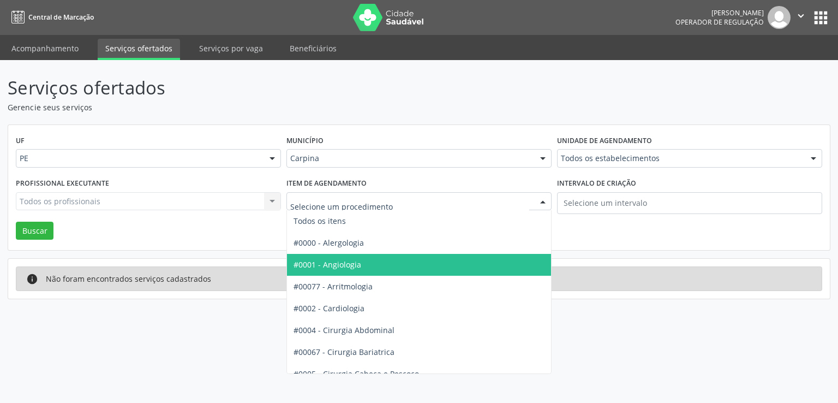
type input "b"
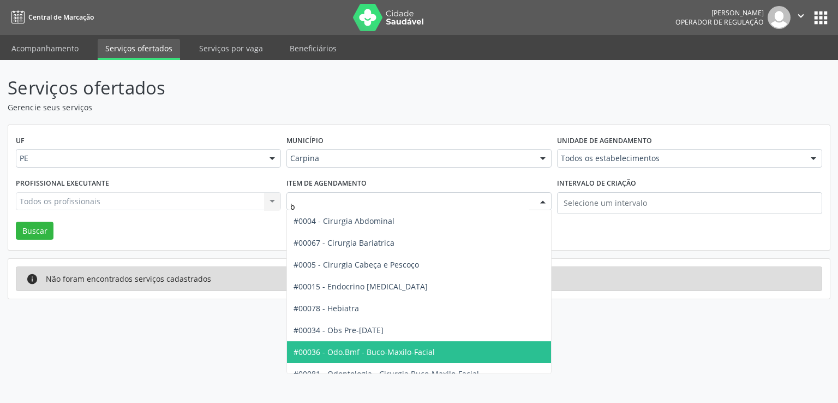
click at [423, 358] on span "#00036 - Odo.Bmf - Buco-Maxilo-Facial" at bounding box center [419, 352] width 264 height 22
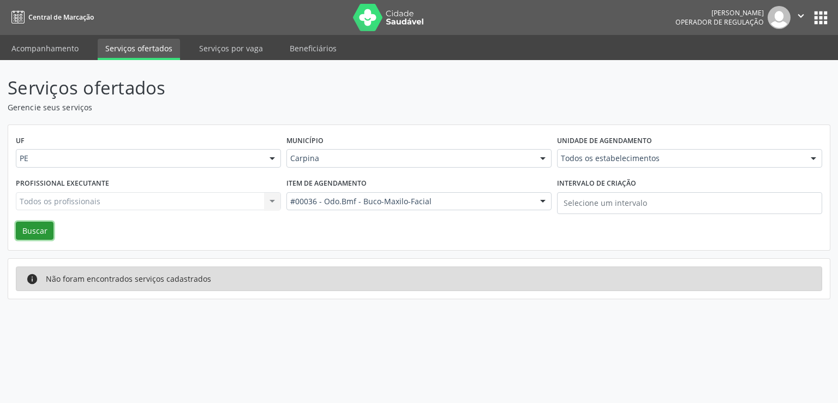
click at [43, 230] on button "Buscar" at bounding box center [35, 230] width 38 height 19
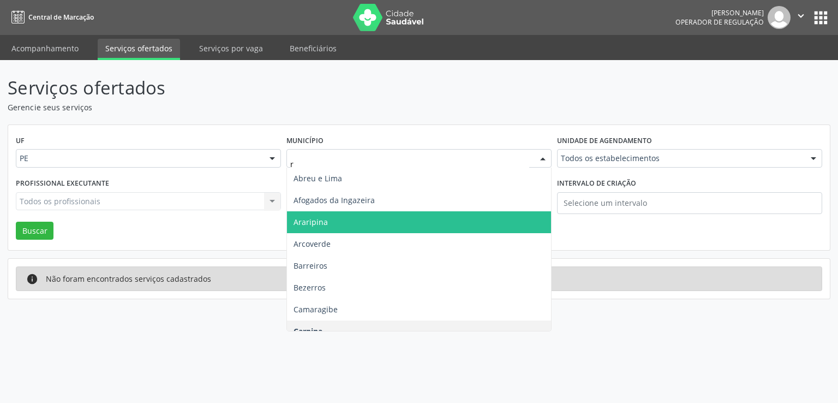
type input "re"
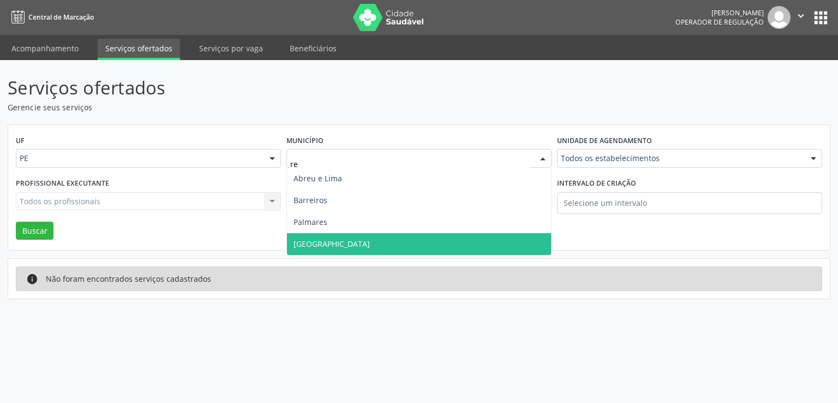
click at [319, 235] on span "[GEOGRAPHIC_DATA]" at bounding box center [419, 244] width 264 height 22
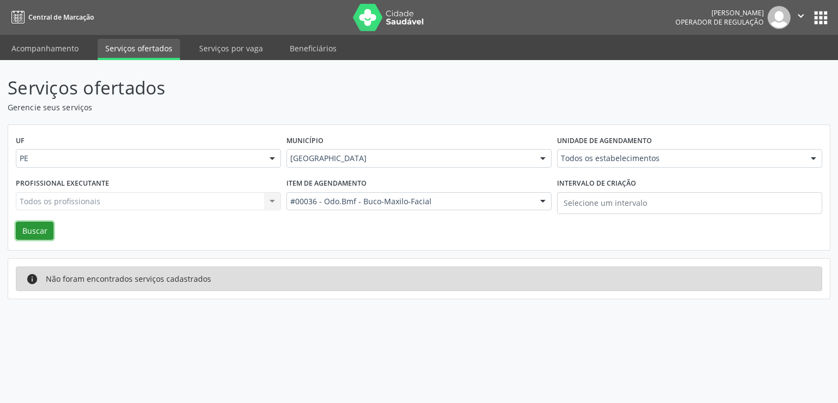
click at [50, 227] on button "Buscar" at bounding box center [35, 230] width 38 height 19
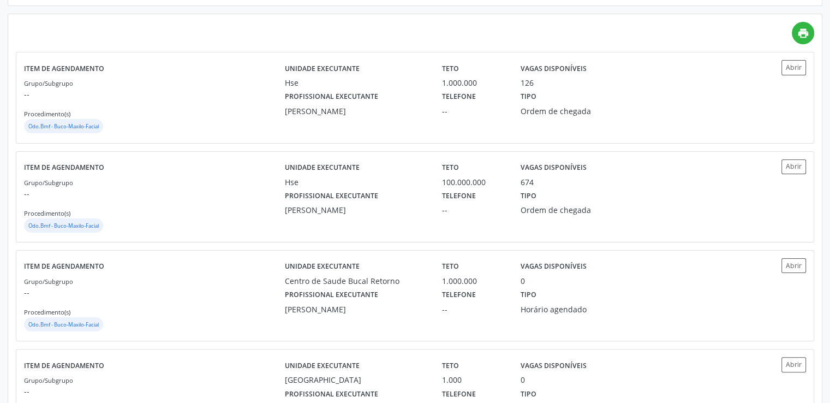
scroll to position [137, 0]
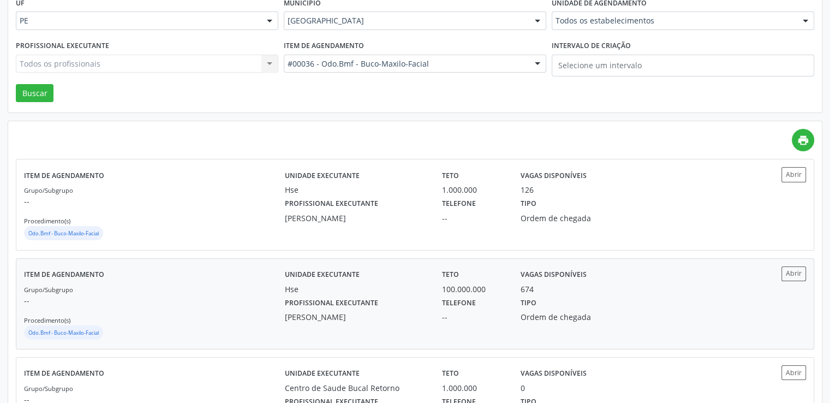
click at [557, 301] on div "Tipo Ordem de chegada" at bounding box center [572, 309] width 118 height 28
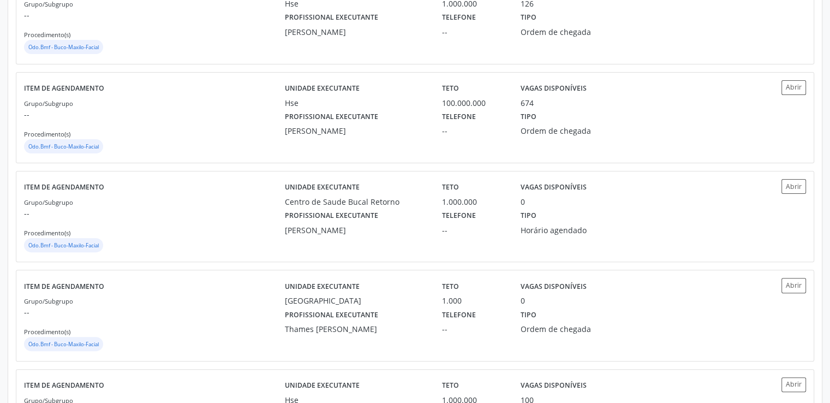
scroll to position [0, 0]
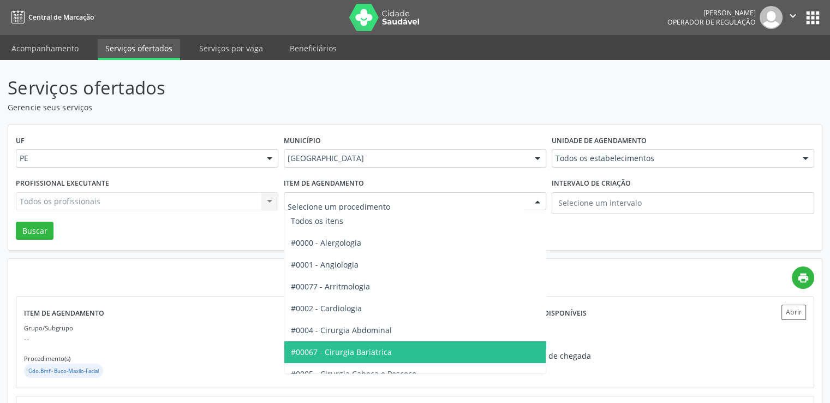
type input "h"
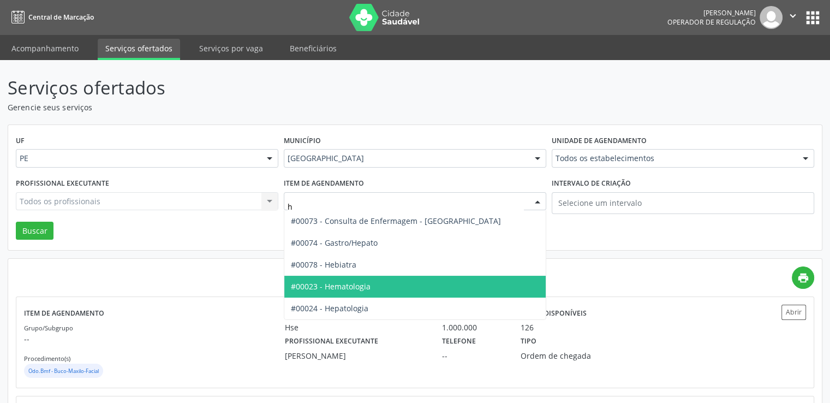
click at [426, 282] on span "#00023 - Hematologia" at bounding box center [414, 286] width 261 height 22
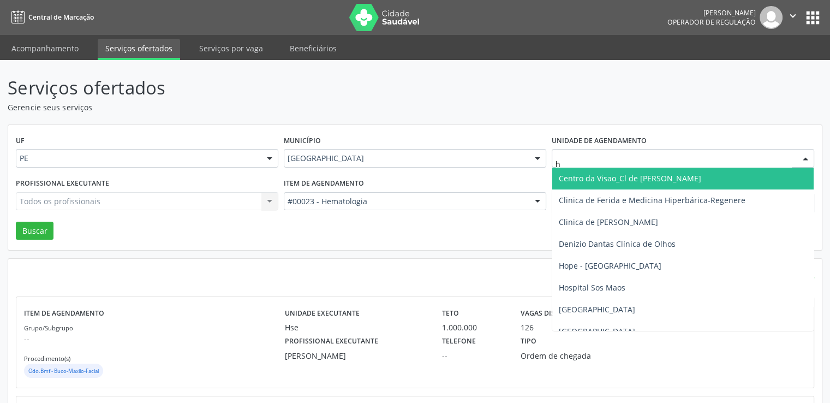
type input "hs"
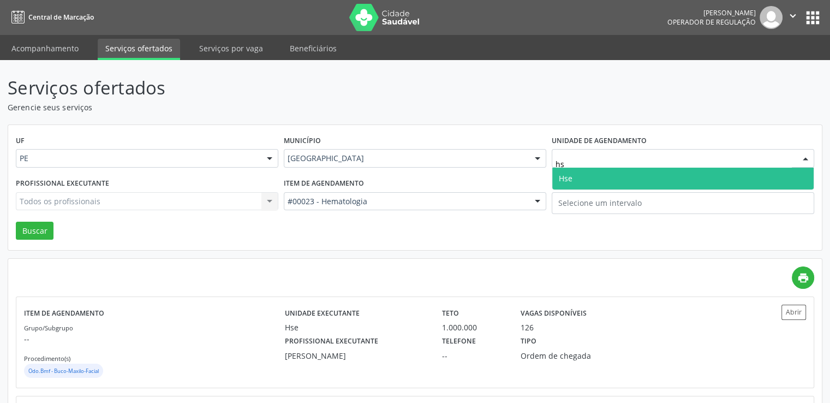
click at [598, 177] on span "Hse" at bounding box center [682, 178] width 261 height 22
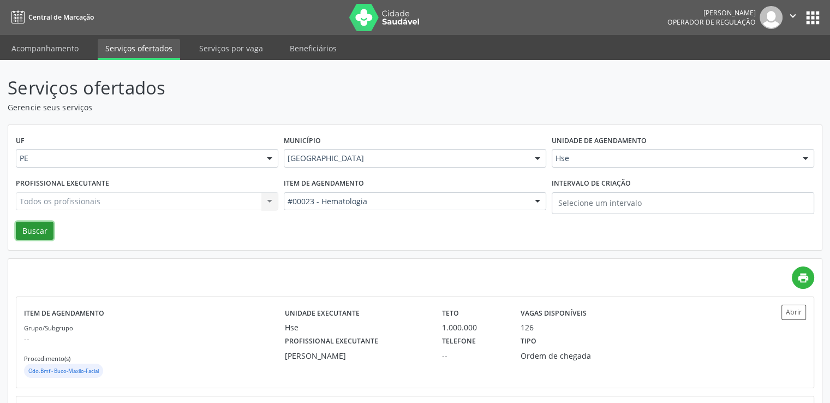
click at [39, 233] on button "Buscar" at bounding box center [35, 230] width 38 height 19
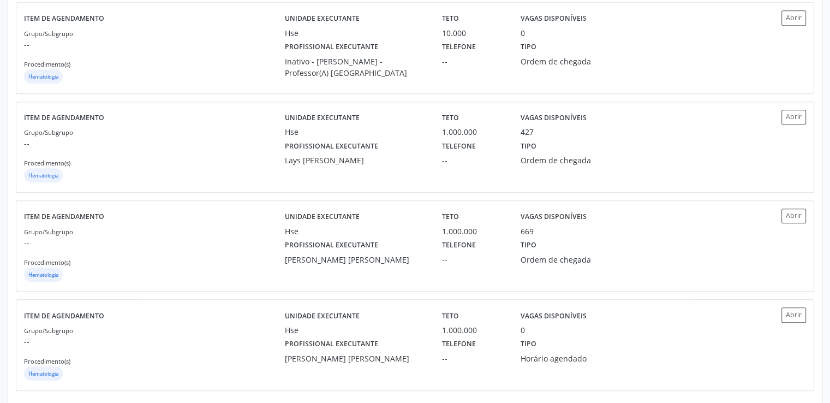
scroll to position [797, 0]
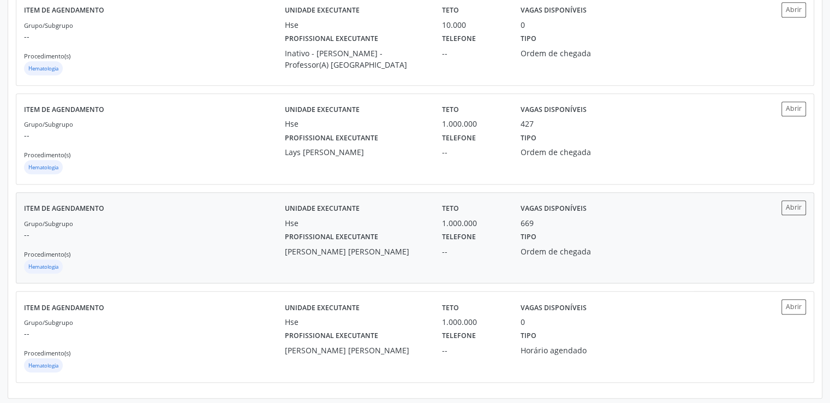
click at [568, 243] on div "Tipo Ordem de chegada" at bounding box center [572, 243] width 118 height 28
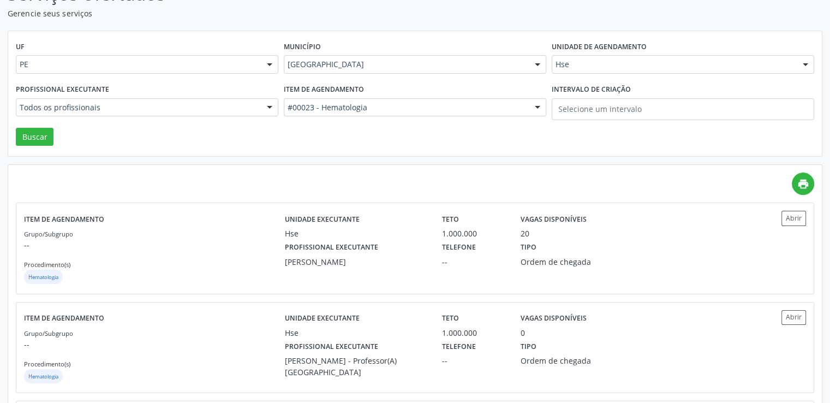
scroll to position [0, 0]
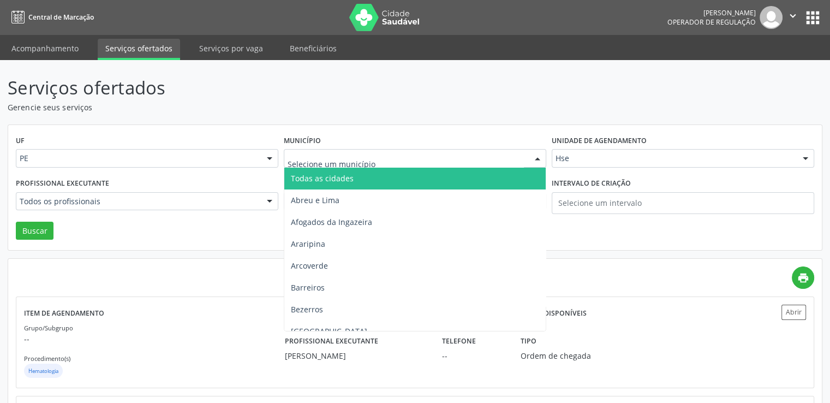
type input "j"
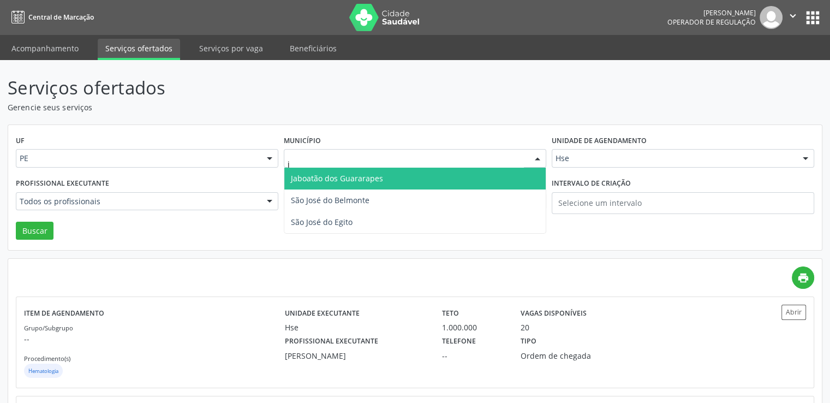
click at [380, 179] on span "Jaboatão dos Guararapes" at bounding box center [337, 178] width 92 height 10
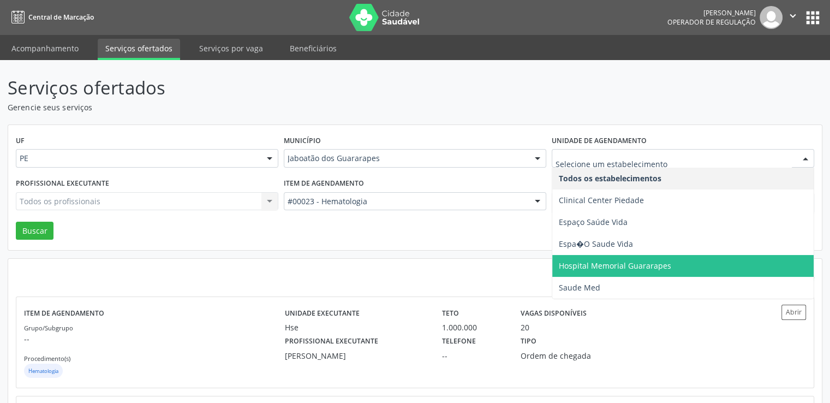
click at [596, 266] on span "Hospital Memorial Guararapes" at bounding box center [614, 265] width 112 height 10
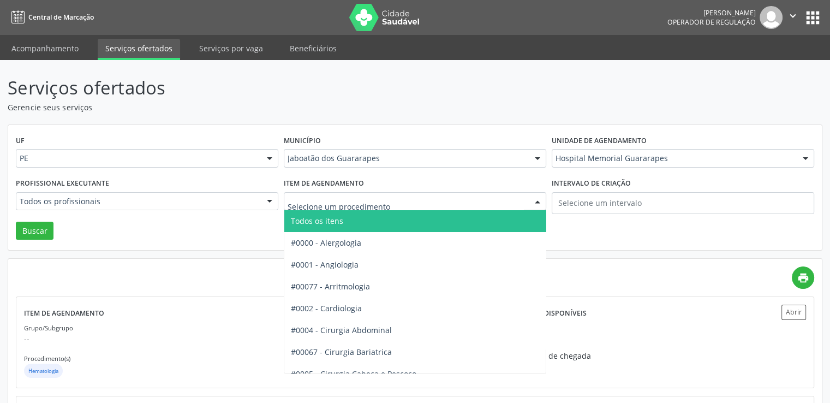
click at [383, 229] on span "Todos os itens" at bounding box center [435, 221] width 302 height 22
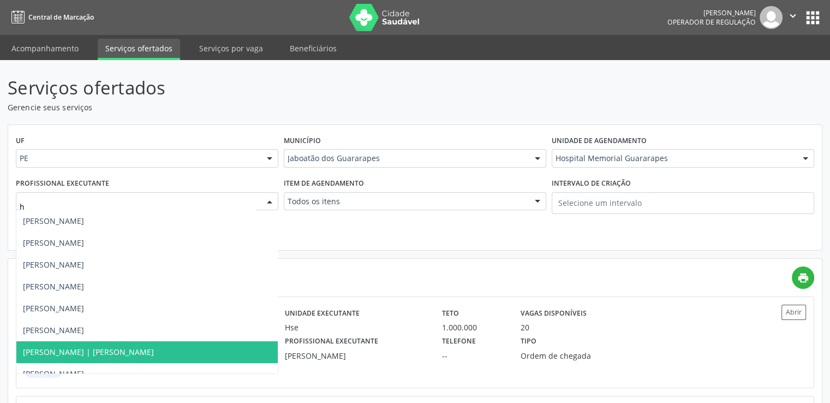
type input "he"
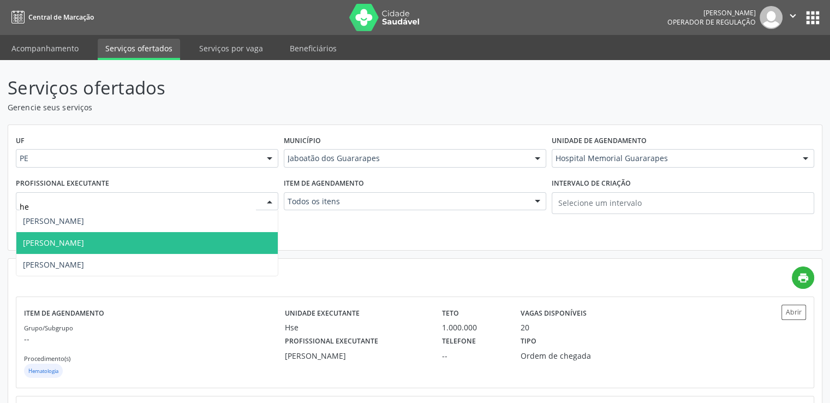
click at [195, 238] on span "[PERSON_NAME]" at bounding box center [146, 243] width 261 height 22
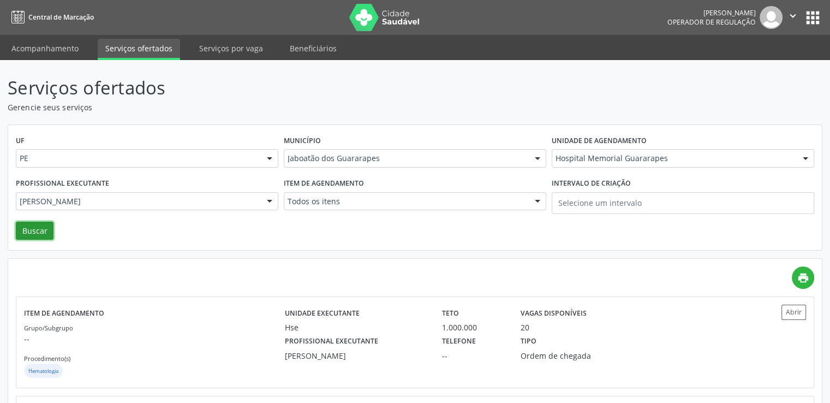
click at [44, 227] on button "Buscar" at bounding box center [35, 230] width 38 height 19
click at [588, 310] on div "Vagas disponíveis 53" at bounding box center [572, 318] width 118 height 28
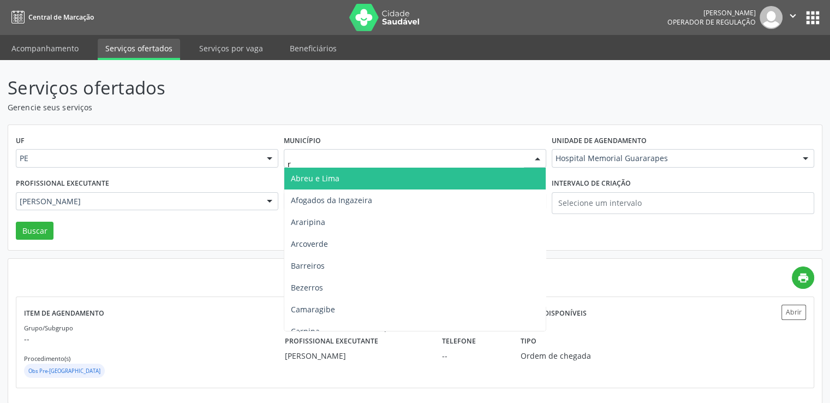
type input "re"
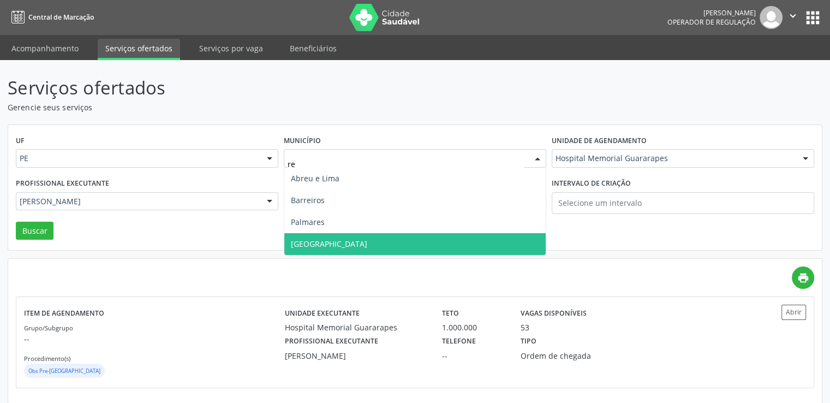
click at [353, 243] on span "[GEOGRAPHIC_DATA]" at bounding box center [414, 244] width 261 height 22
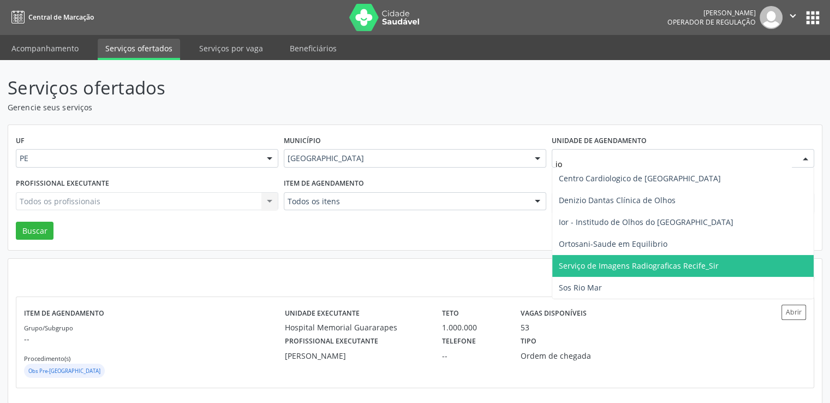
type input "ior"
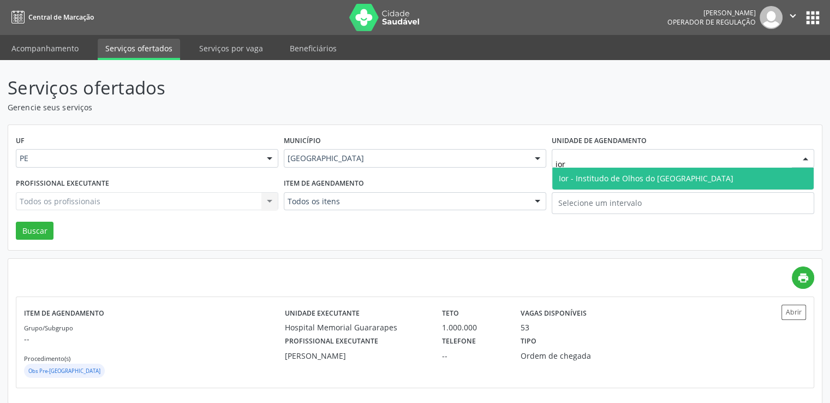
click at [612, 173] on span "Ior - Institudo de Olhos do [GEOGRAPHIC_DATA]" at bounding box center [645, 178] width 175 height 10
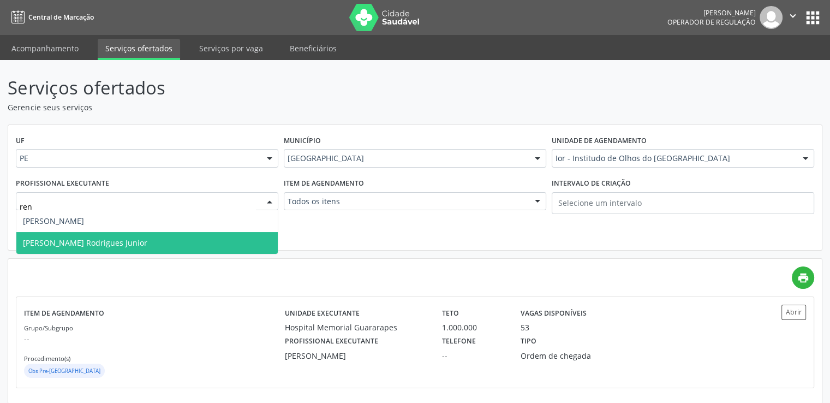
type input "rena"
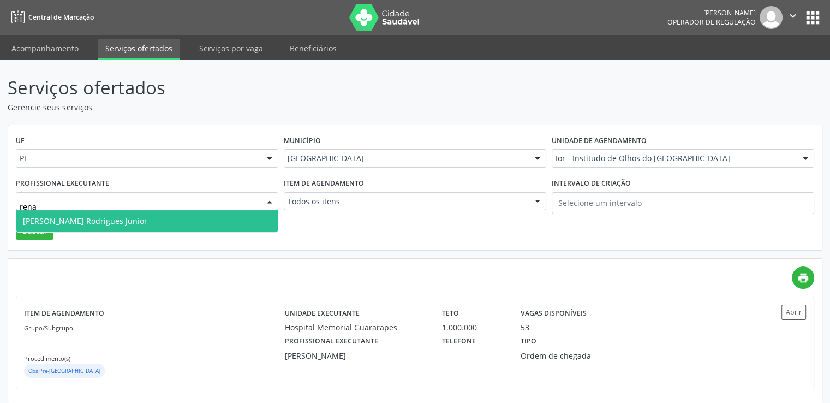
click at [176, 227] on span "[PERSON_NAME] Rodrigues Junior" at bounding box center [146, 221] width 261 height 22
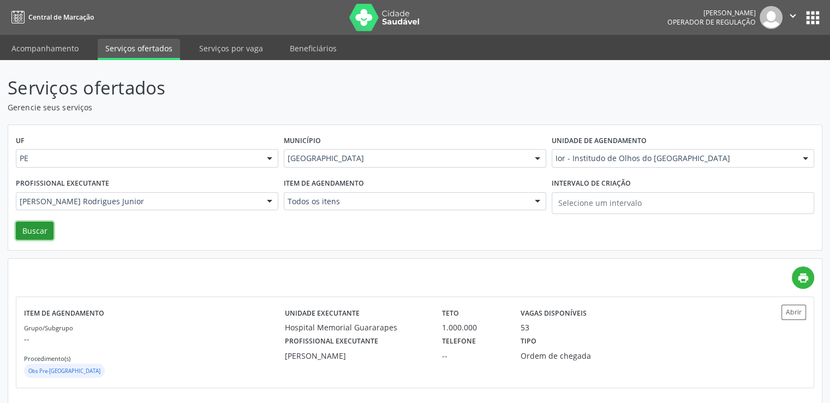
click at [29, 234] on button "Buscar" at bounding box center [35, 230] width 38 height 19
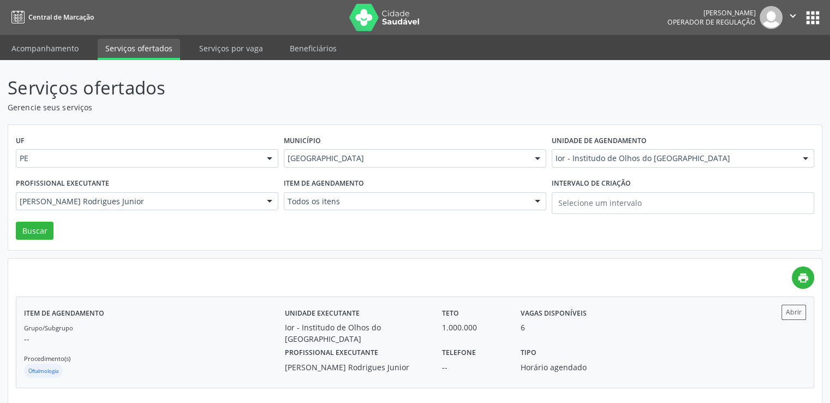
click at [545, 344] on div "Tipo Horário agendado" at bounding box center [572, 358] width 118 height 28
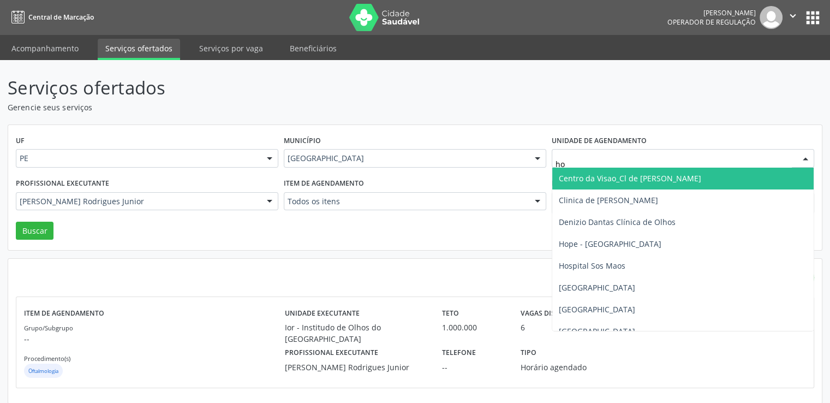
type input "hop"
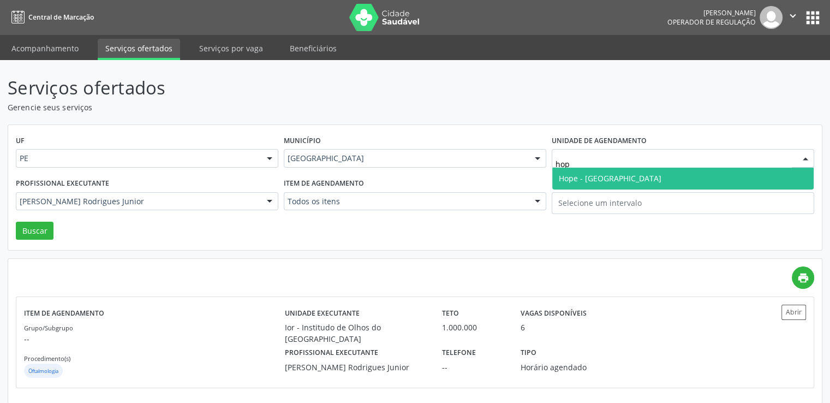
drag, startPoint x: 628, startPoint y: 164, endPoint x: 627, endPoint y: 173, distance: 8.7
click at [627, 167] on div "hop Hope - [GEOGRAPHIC_DATA] de [GEOGRAPHIC_DATA] Nenhum resultado encontrado p…" at bounding box center [682, 158] width 262 height 19
click at [627, 173] on span "Hope - [GEOGRAPHIC_DATA]" at bounding box center [609, 178] width 103 height 10
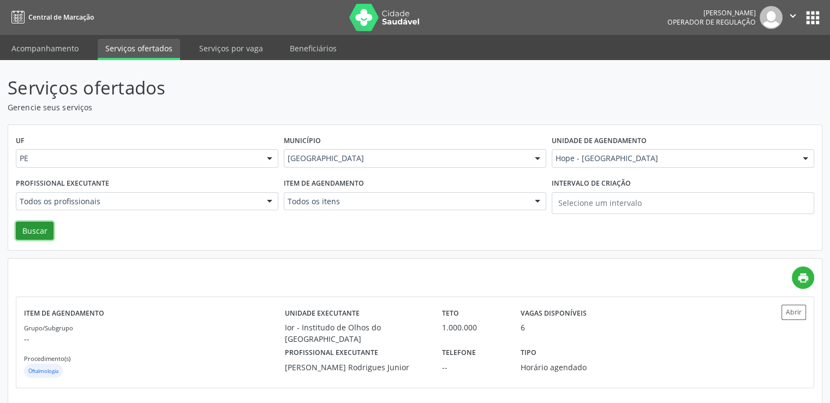
click at [38, 230] on button "Buscar" at bounding box center [35, 230] width 38 height 19
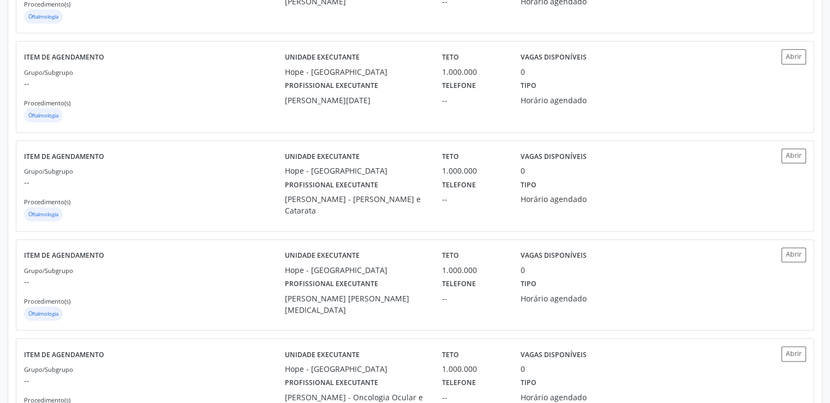
scroll to position [1456, 0]
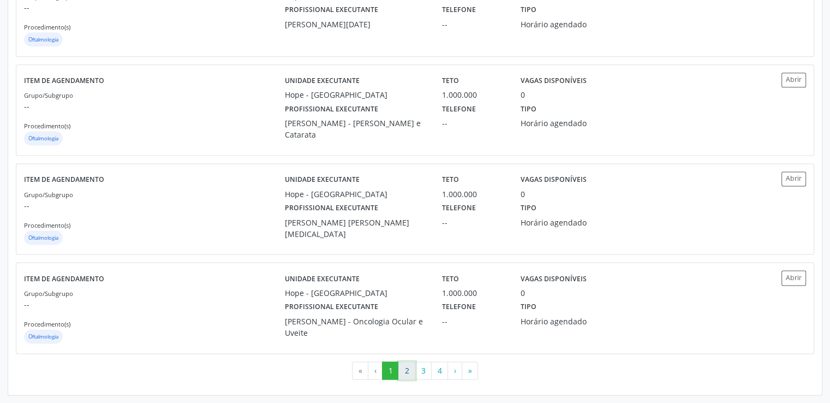
click at [407, 373] on button "2" at bounding box center [406, 370] width 17 height 19
click at [419, 368] on button "3" at bounding box center [423, 370] width 17 height 19
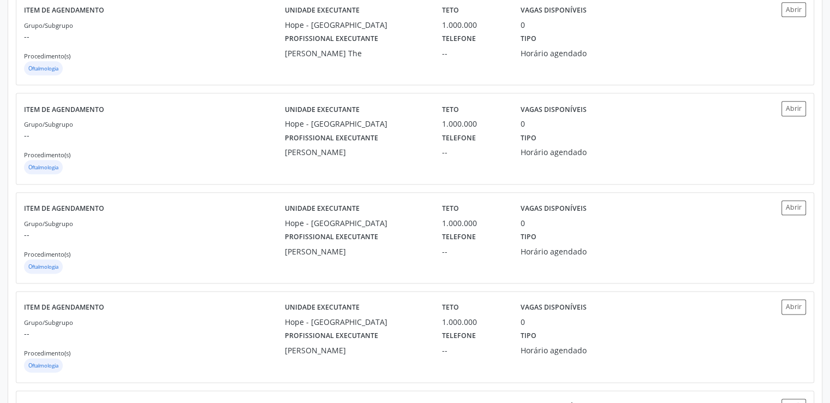
scroll to position [1420, 0]
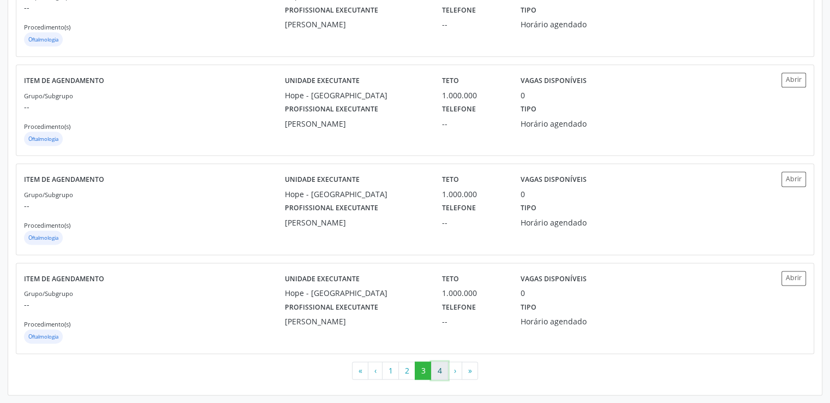
click at [435, 368] on button "4" at bounding box center [439, 370] width 17 height 19
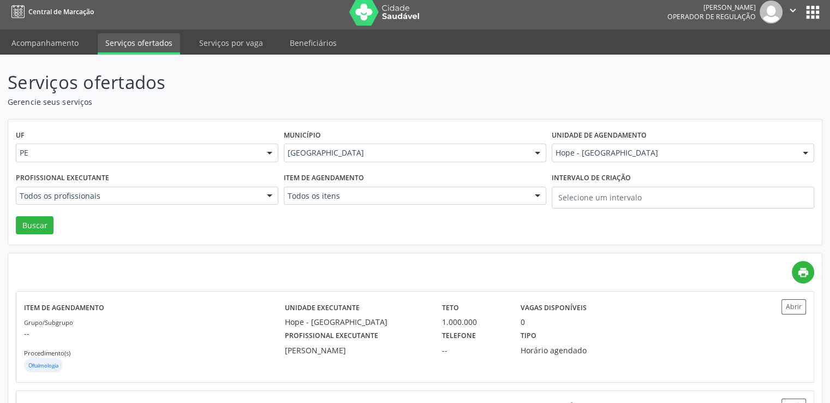
scroll to position [4, 0]
